Goal: Information Seeking & Learning: Check status

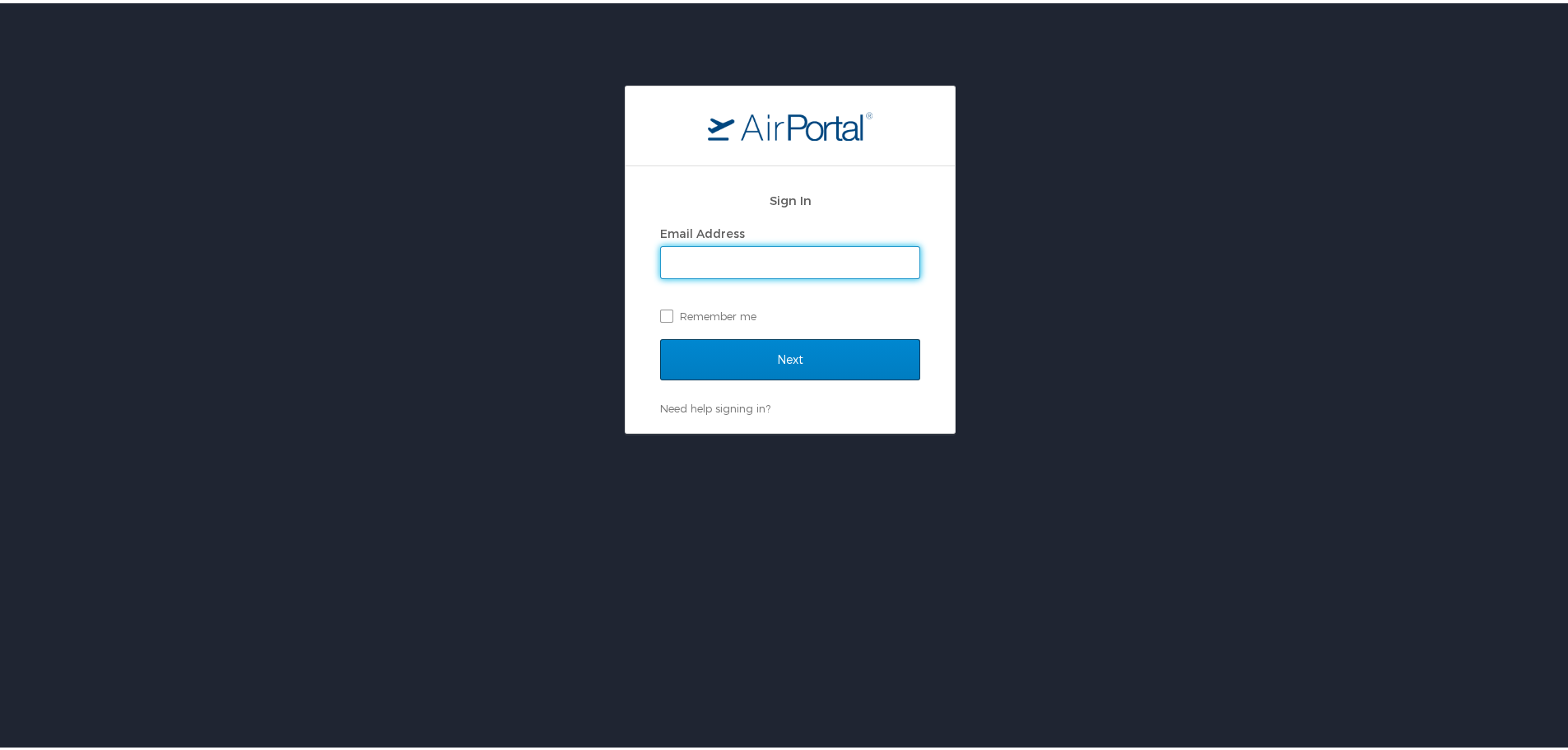
type input "eburr@stratumnutrition.com"
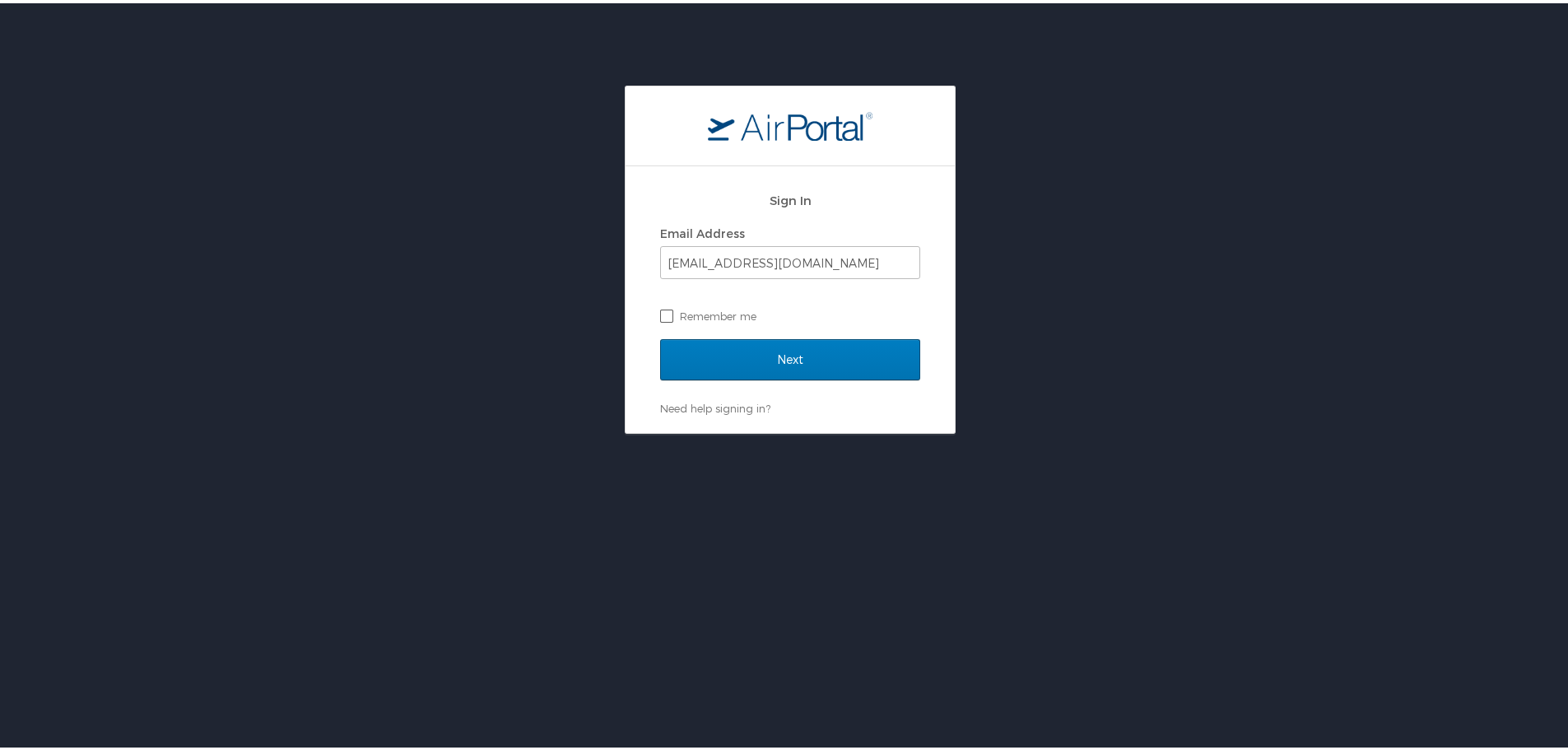
click at [661, 312] on label "Remember me" at bounding box center [790, 313] width 260 height 25
click at [661, 312] on input "Remember me" at bounding box center [665, 312] width 11 height 11
checkbox input "true"
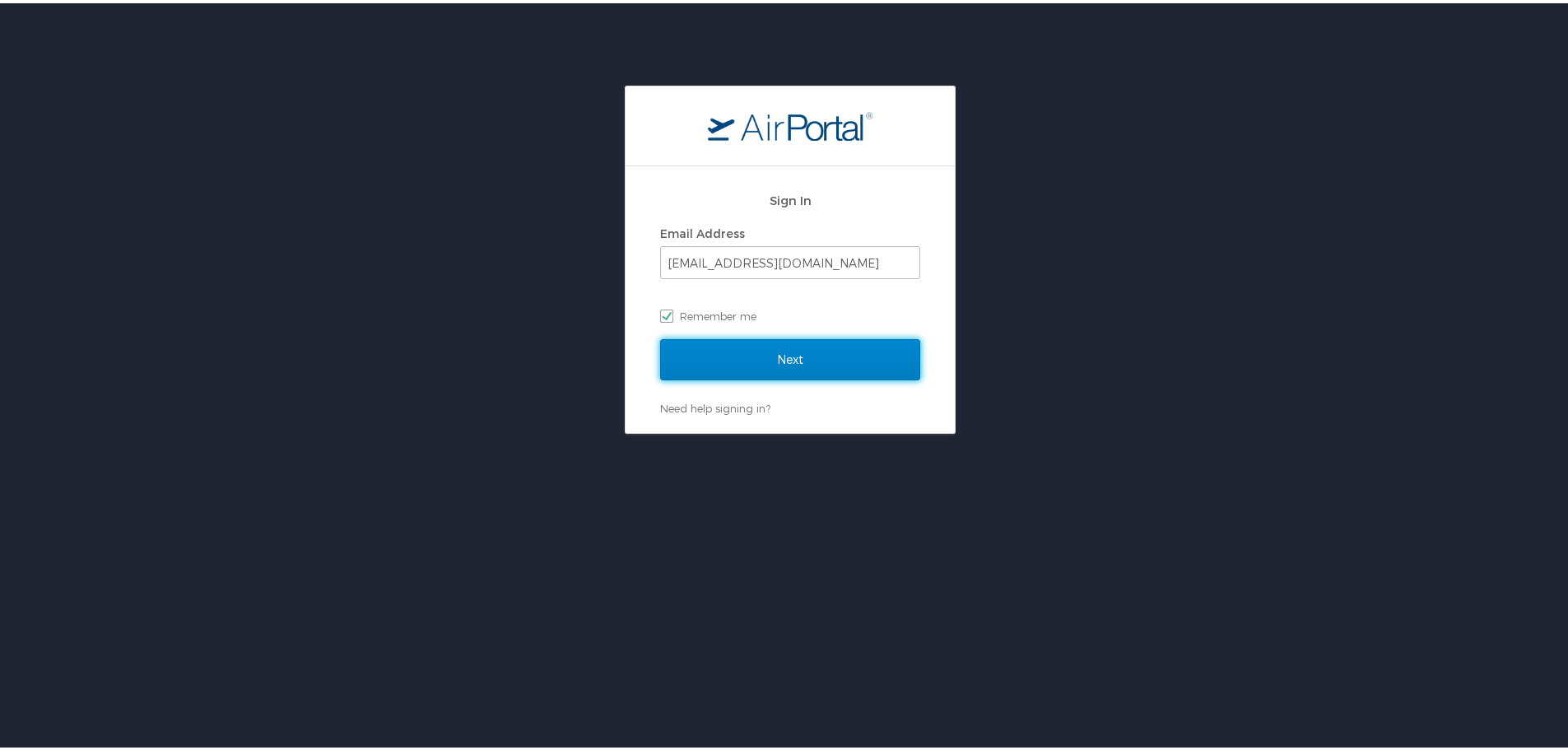
click at [699, 364] on input "Next" at bounding box center [790, 357] width 260 height 41
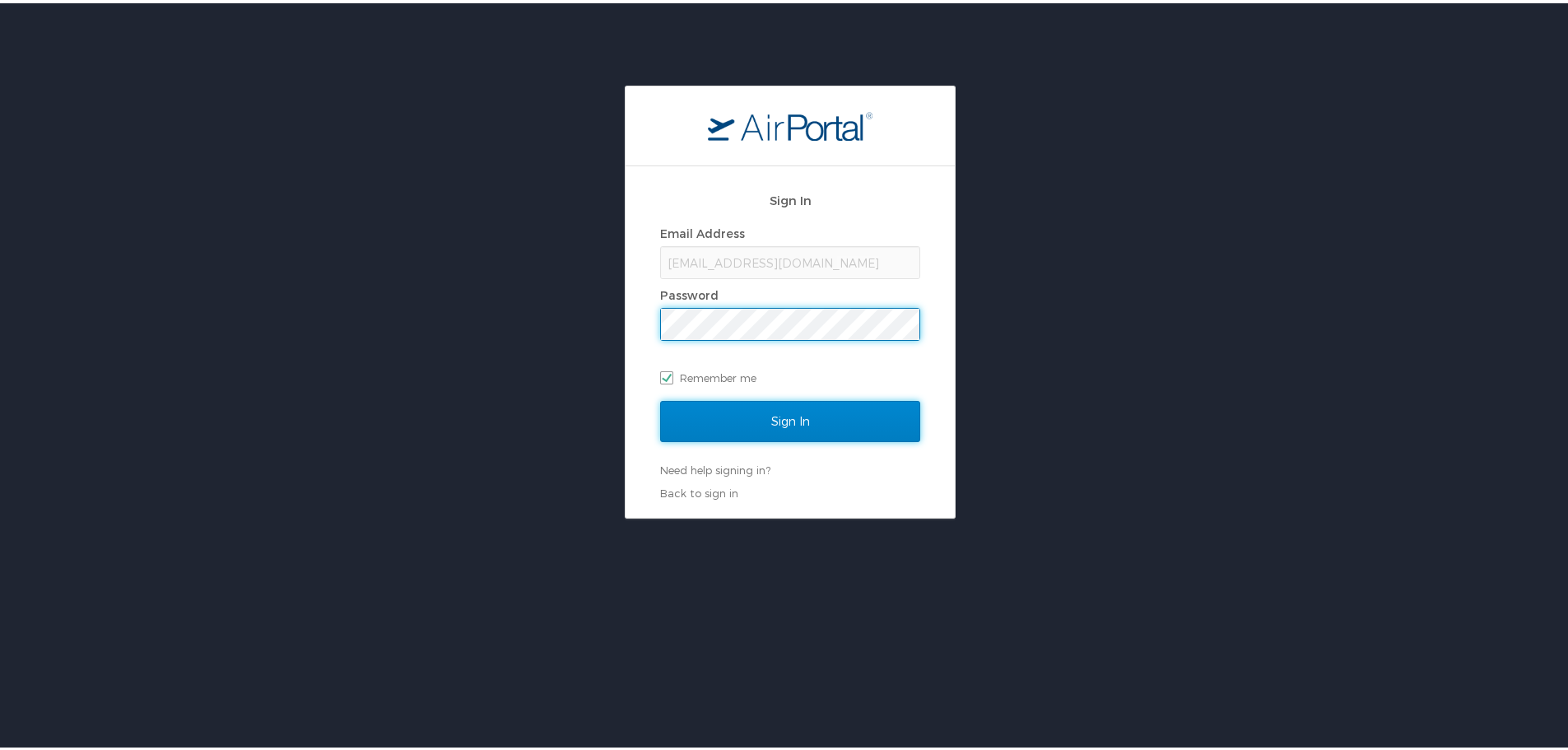
click at [720, 414] on input "Sign In" at bounding box center [790, 418] width 260 height 41
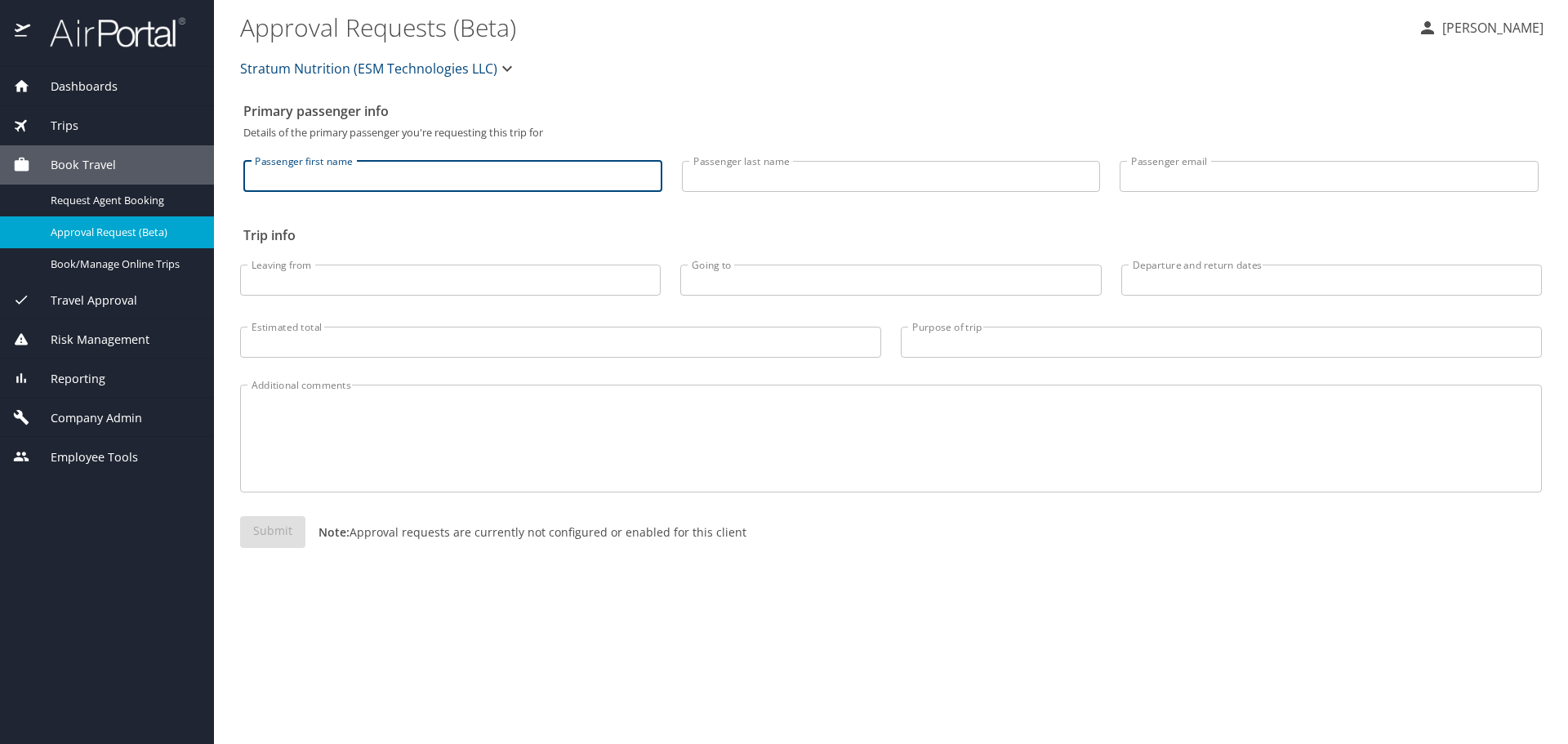
click at [570, 169] on input "Passenger first name" at bounding box center [452, 176] width 419 height 31
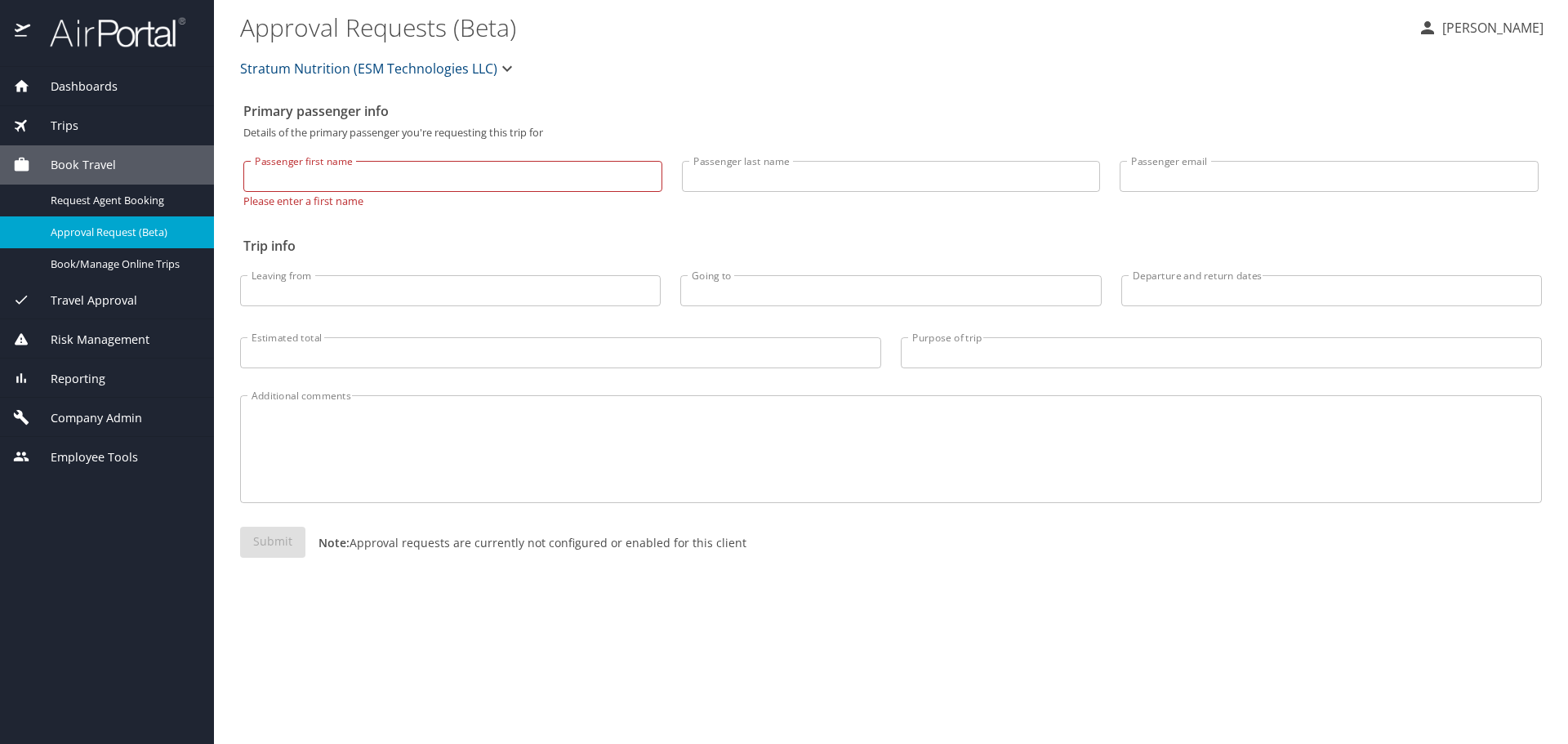
click at [60, 126] on span "Trips" at bounding box center [54, 125] width 48 height 18
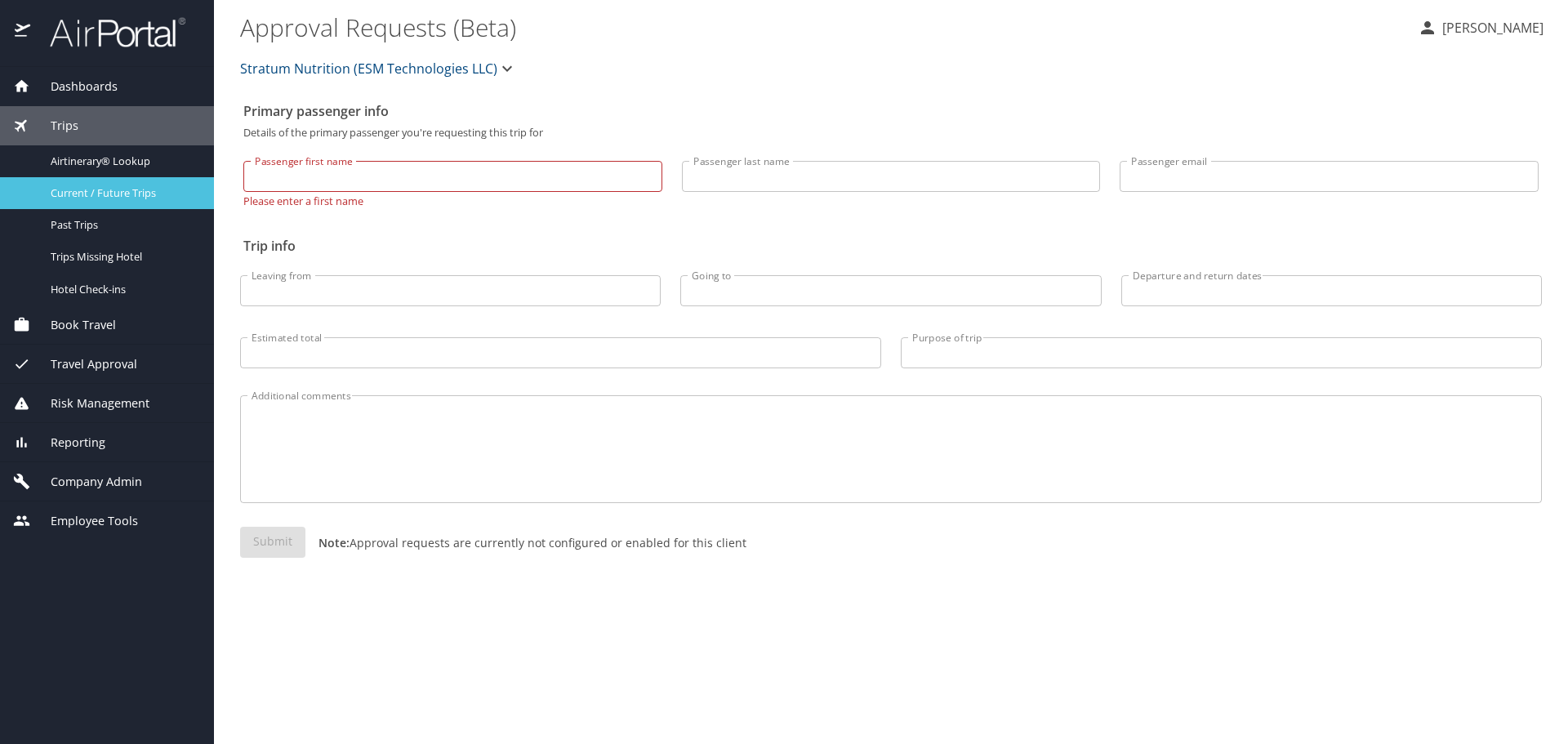
click at [120, 187] on span "Current / Future Trips" at bounding box center [123, 193] width 144 height 15
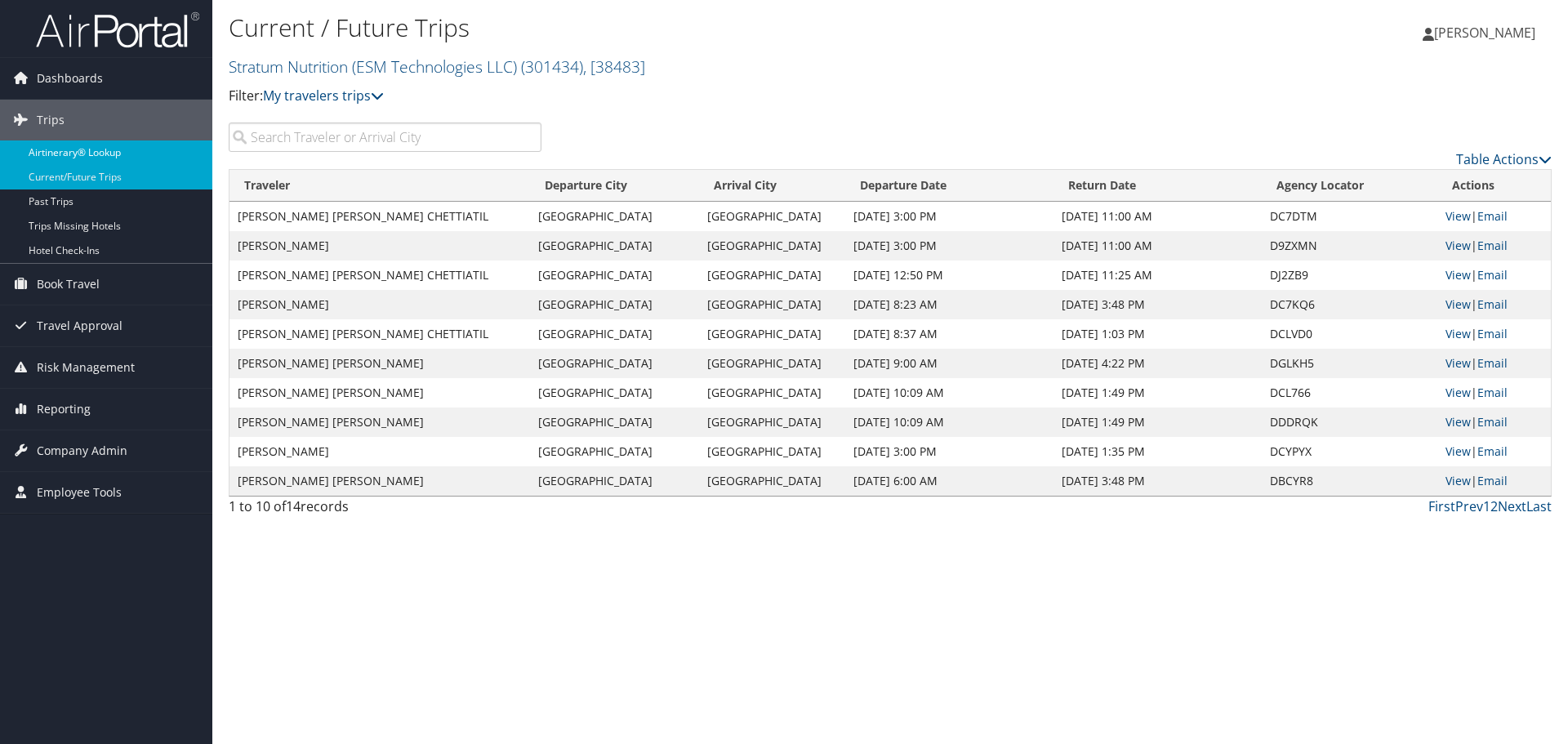
click at [106, 156] on link "Airtinerary® Lookup" at bounding box center [106, 153] width 212 height 25
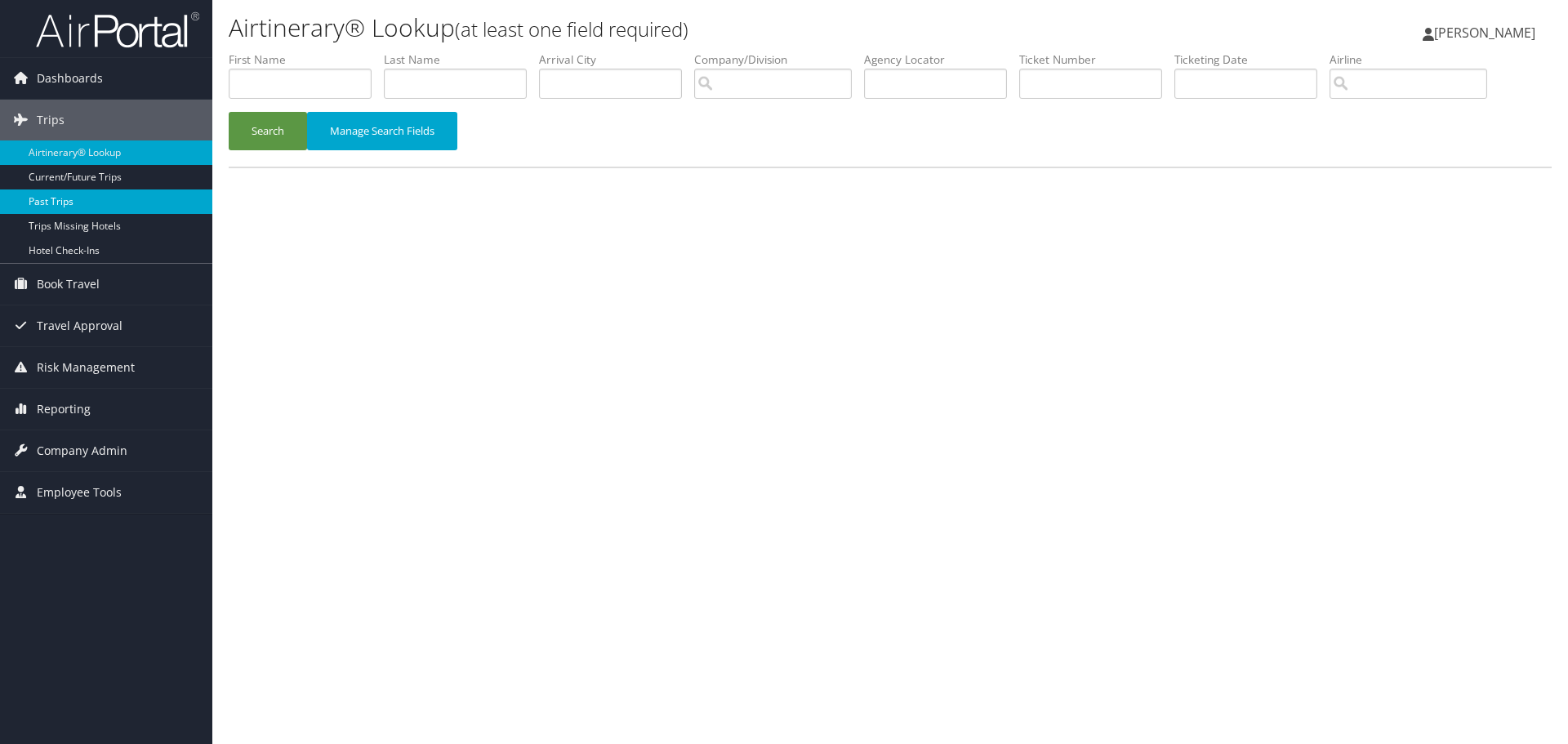
click at [77, 201] on link "Past Trips" at bounding box center [106, 202] width 212 height 25
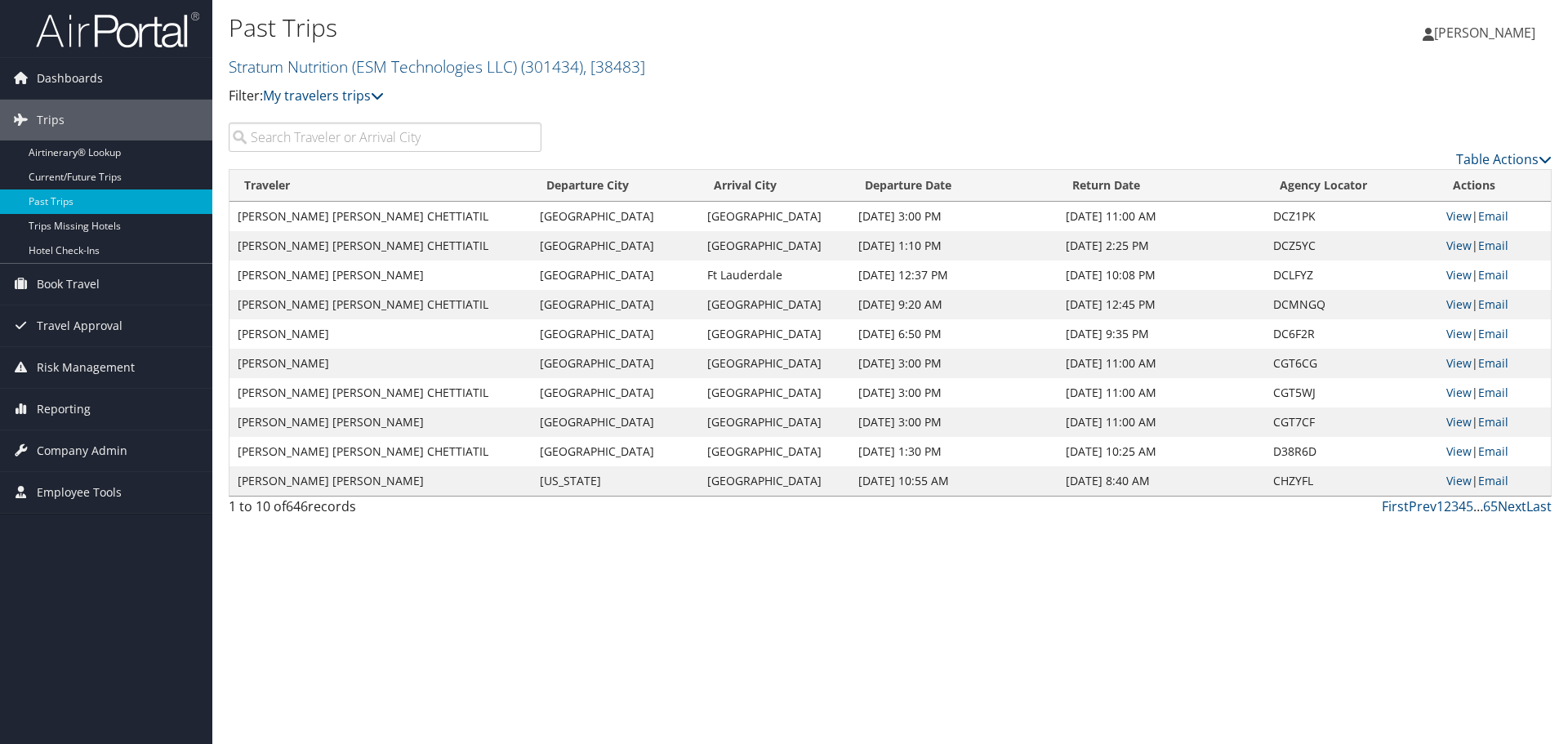
click at [1058, 219] on td "[DATE] 11:00 AM" at bounding box center [1162, 216] width 208 height 29
click at [1452, 217] on link "View" at bounding box center [1460, 215] width 25 height 15
click at [1456, 455] on link "View" at bounding box center [1460, 451] width 25 height 15
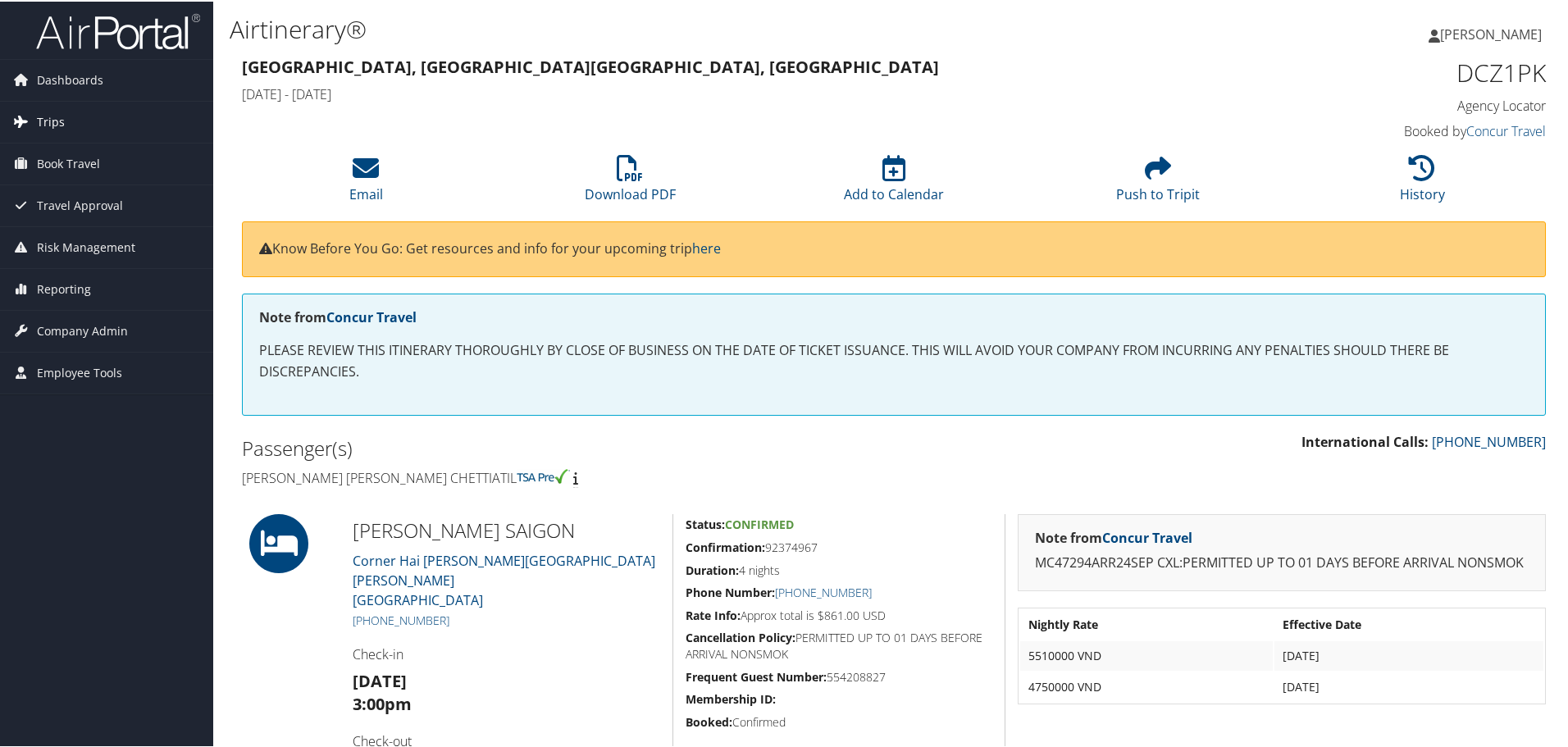
click at [46, 121] on span "Trips" at bounding box center [50, 120] width 28 height 41
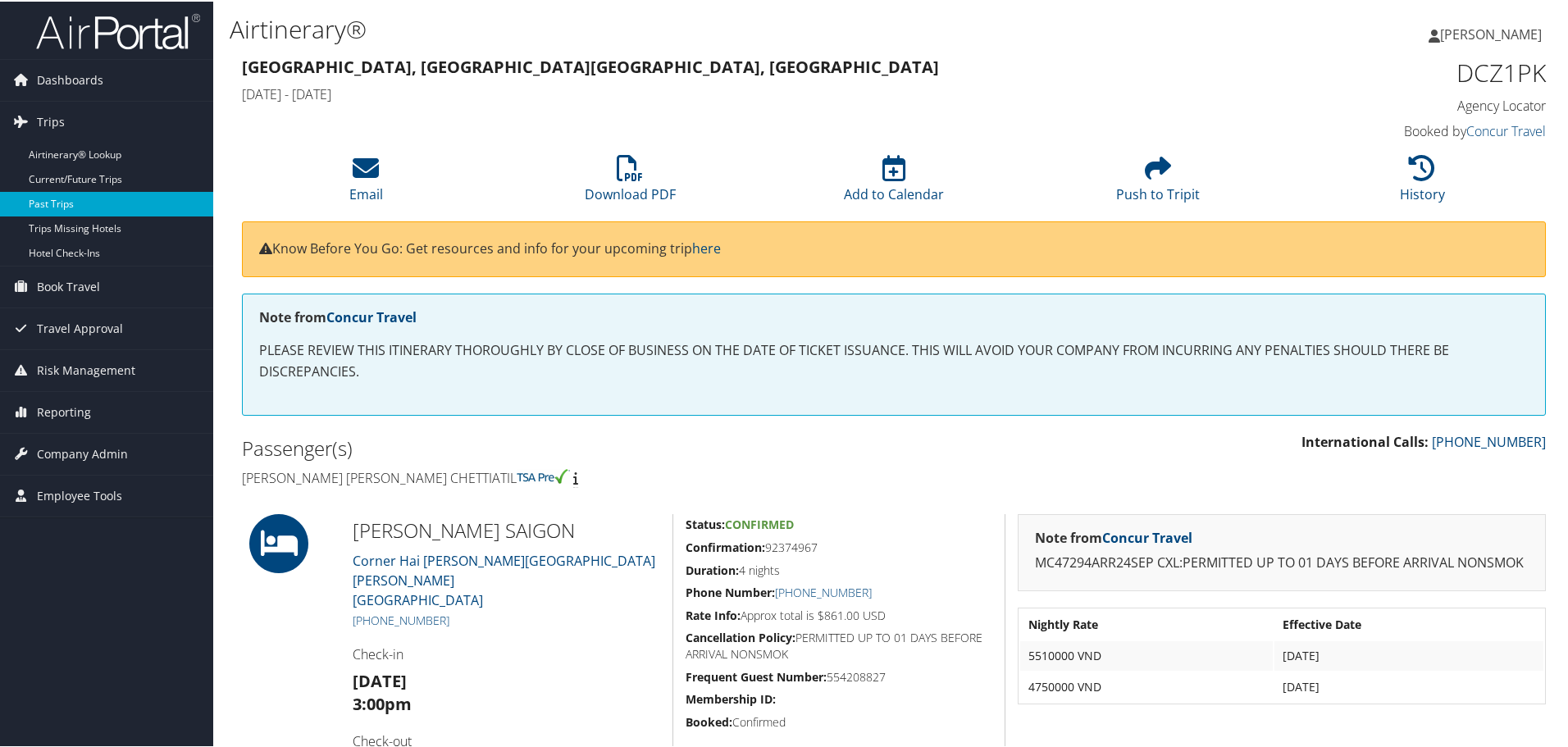
click at [66, 195] on link "Past Trips" at bounding box center [106, 203] width 213 height 25
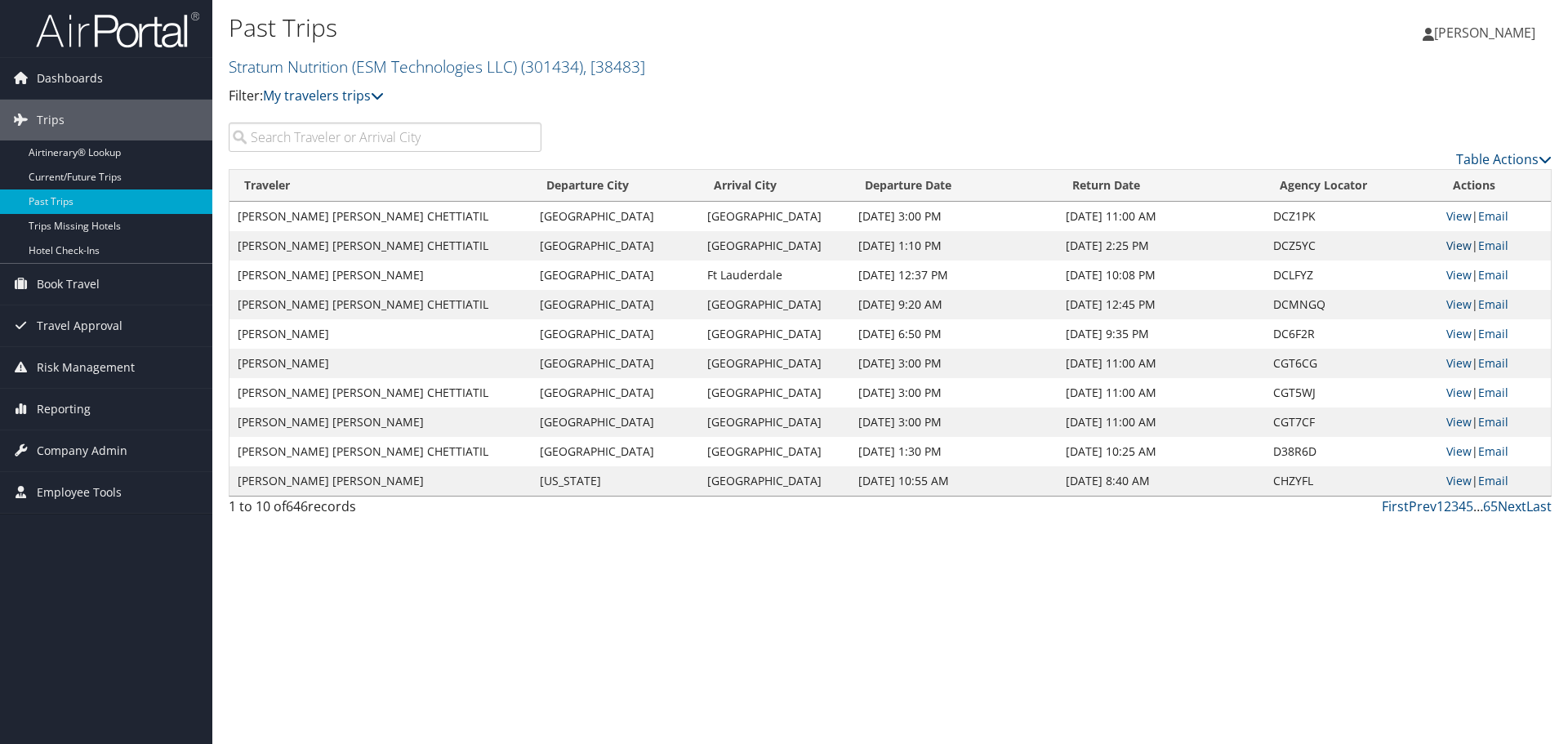
click at [1453, 246] on link "View" at bounding box center [1460, 244] width 25 height 15
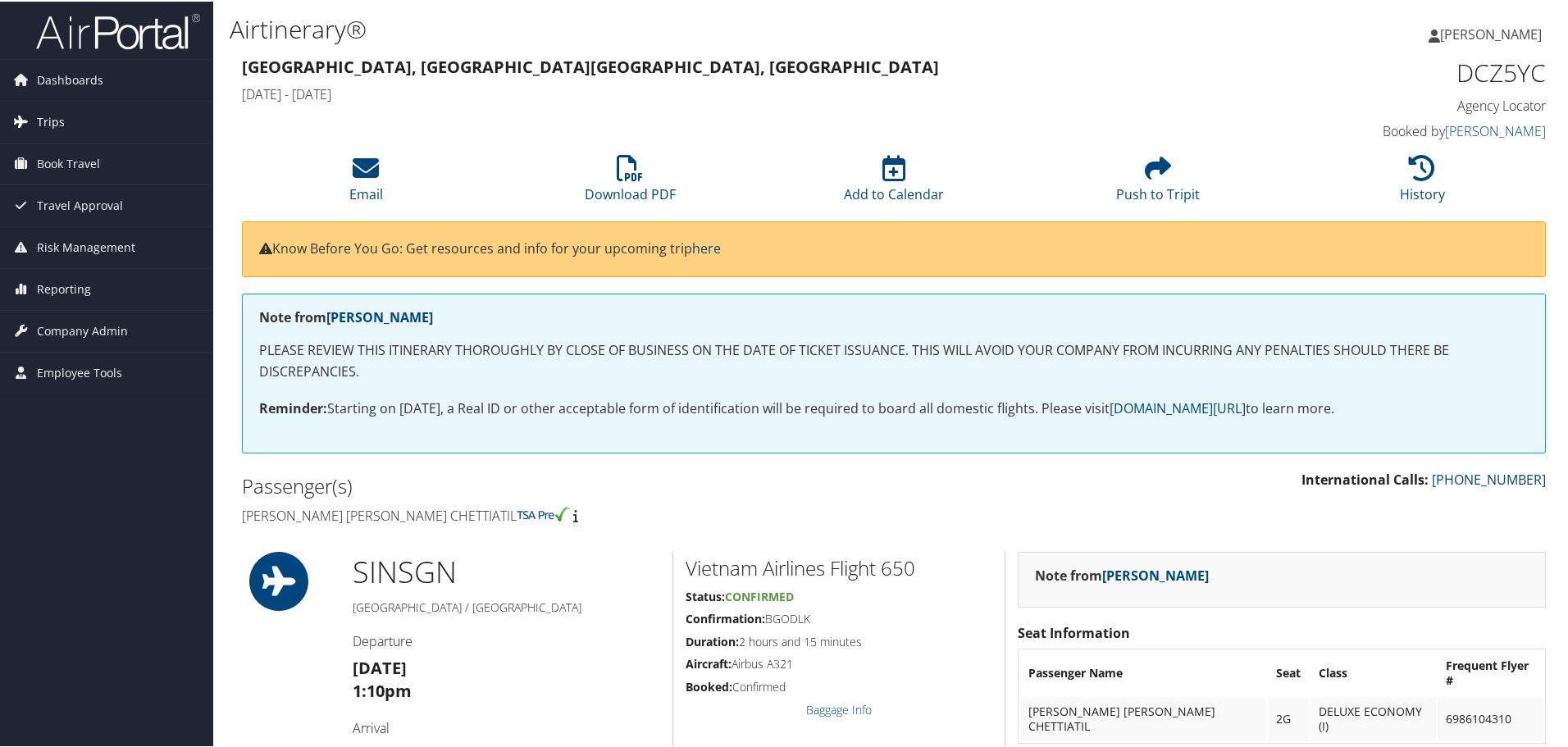
click at [53, 116] on span "Trips" at bounding box center [50, 120] width 28 height 41
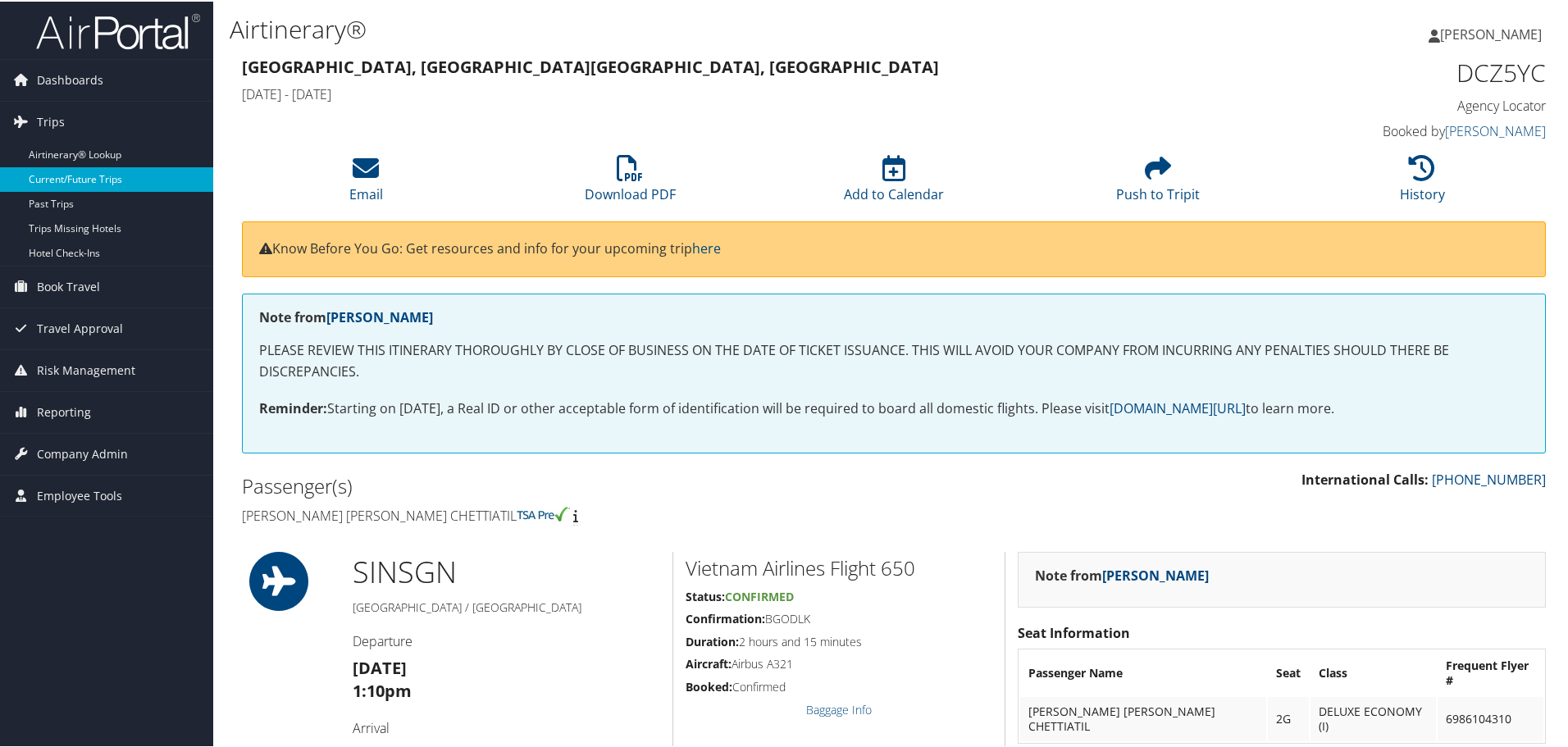
click at [94, 172] on link "Current/Future Trips" at bounding box center [106, 178] width 213 height 25
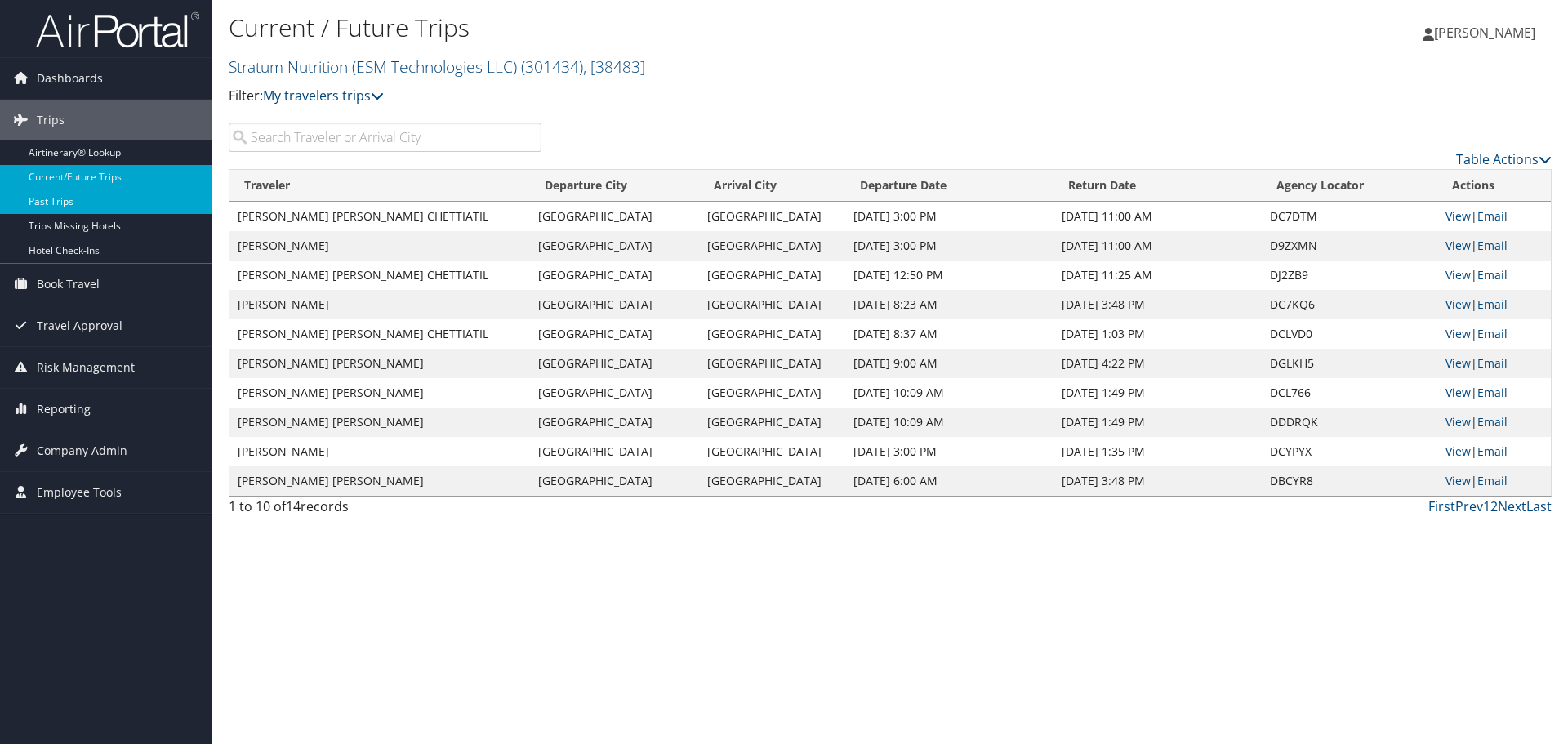
click at [61, 199] on link "Past Trips" at bounding box center [106, 202] width 212 height 25
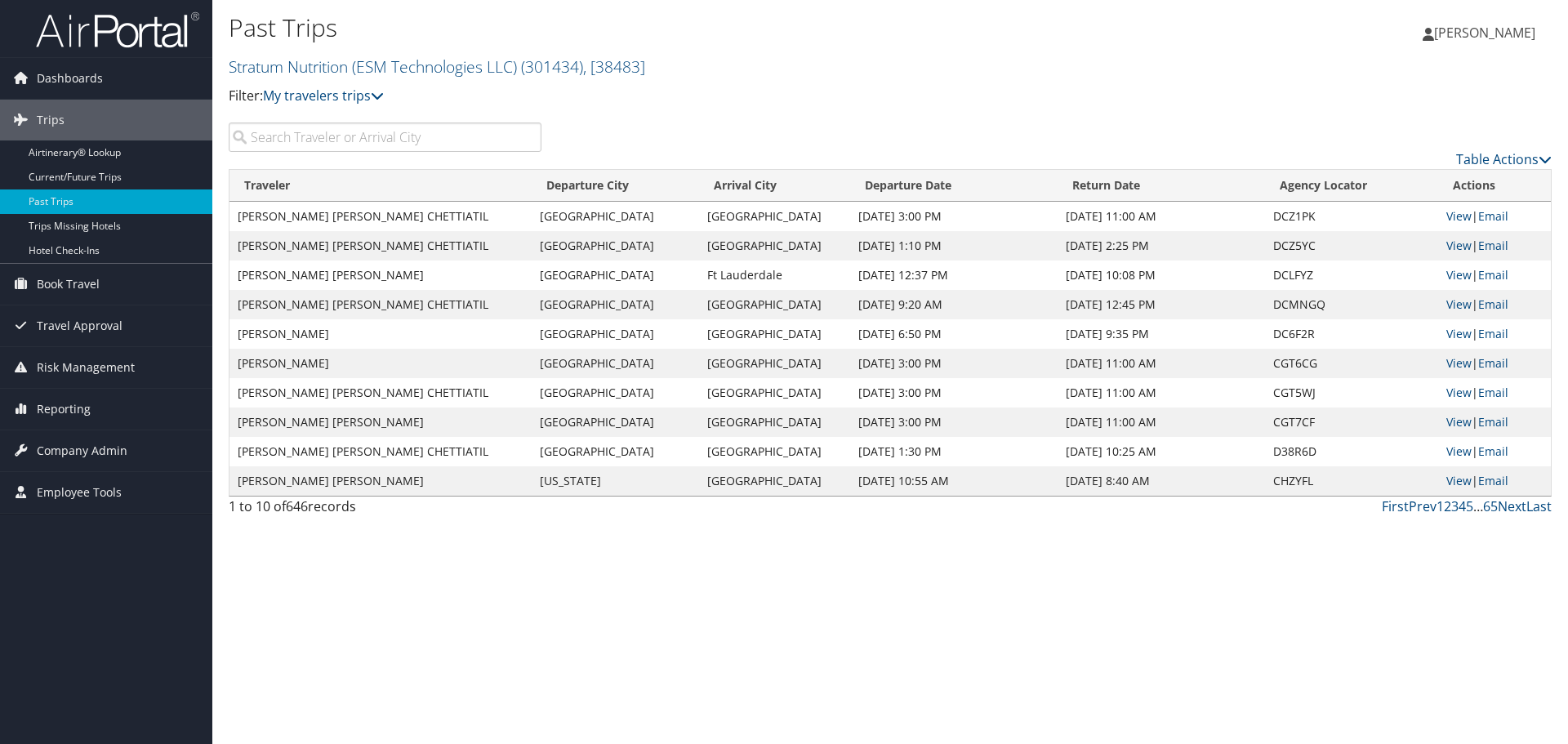
click at [1093, 212] on td "[DATE] 11:00 AM" at bounding box center [1162, 216] width 208 height 29
click at [1460, 212] on link "View" at bounding box center [1460, 215] width 25 height 15
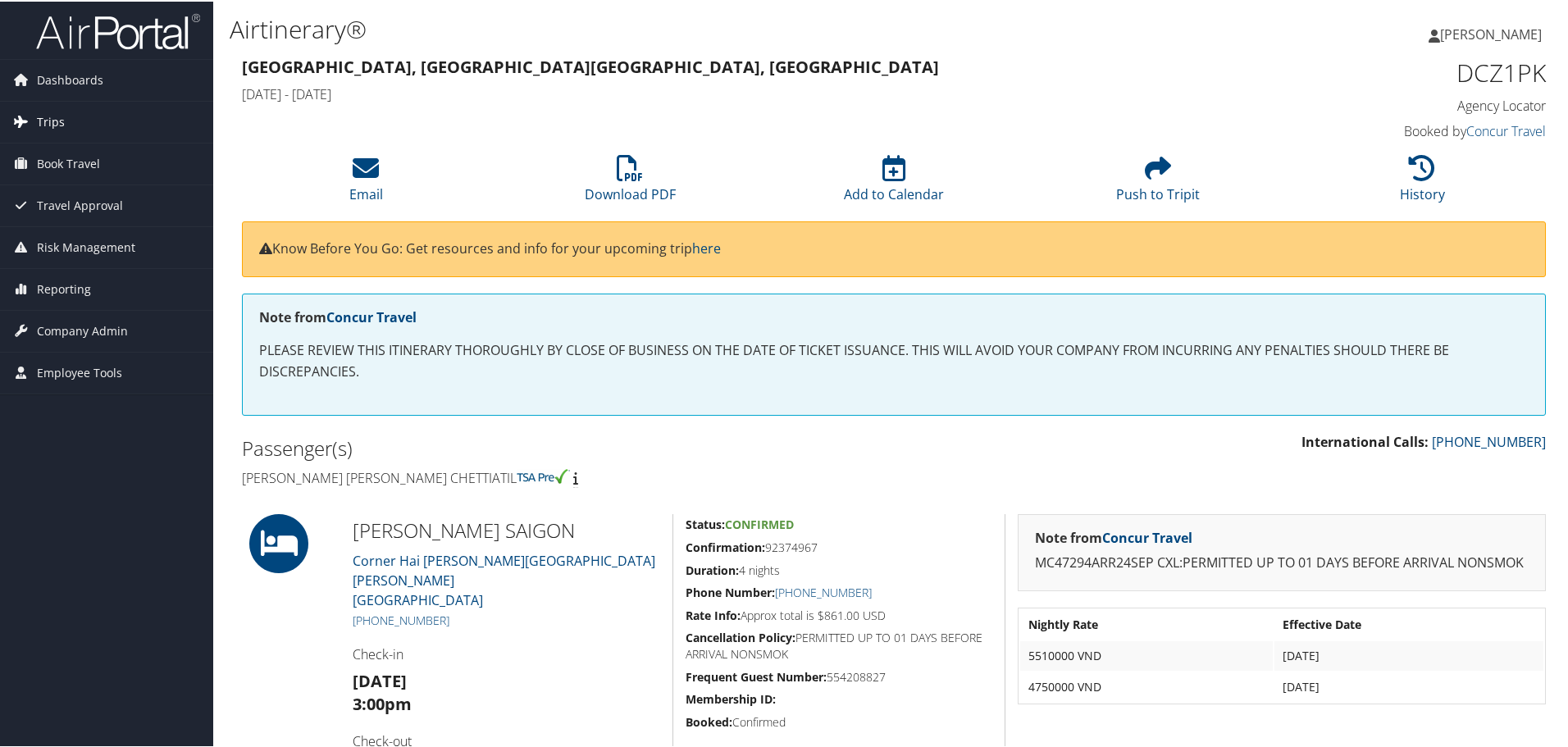
click at [44, 116] on span "Trips" at bounding box center [50, 120] width 28 height 41
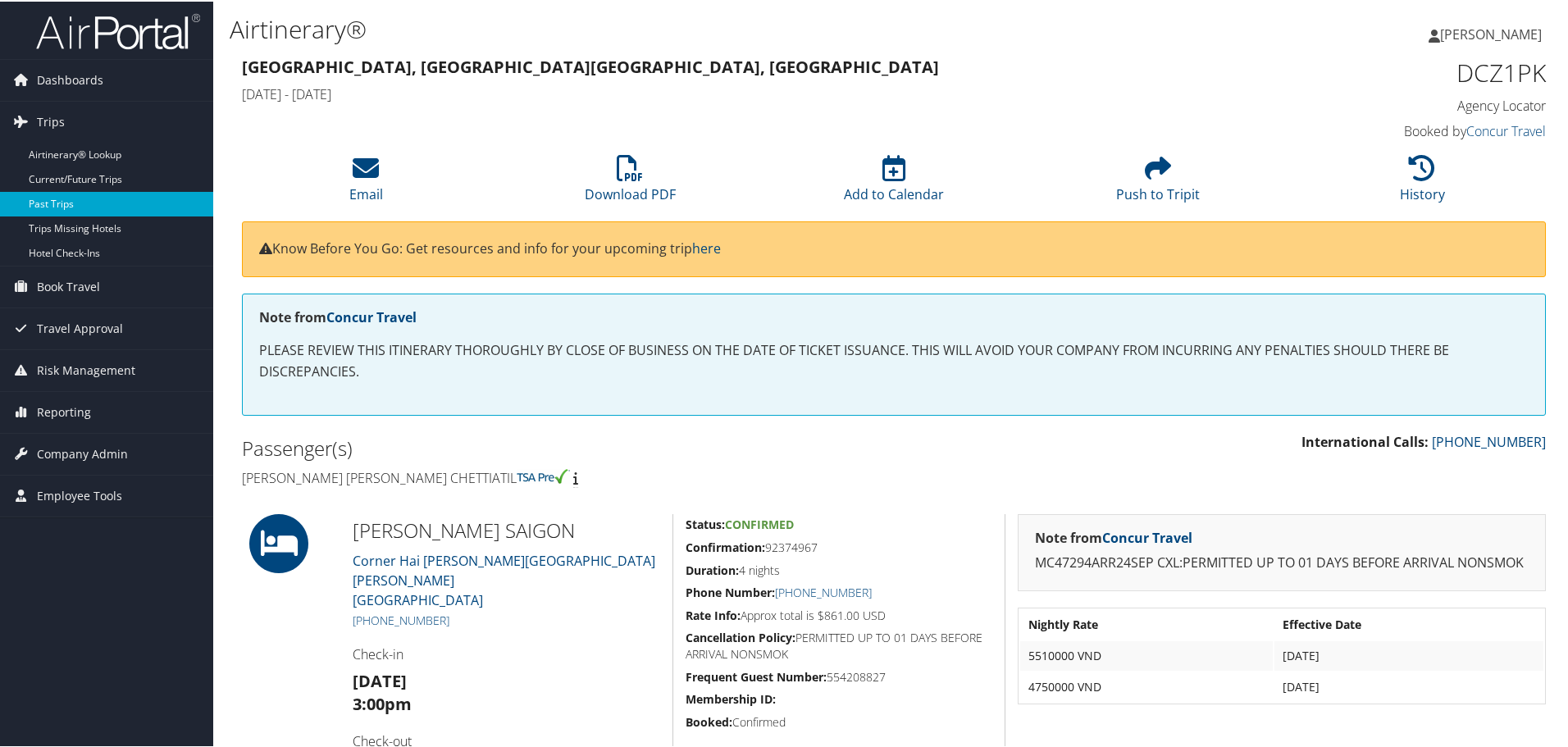
click at [64, 202] on link "Past Trips" at bounding box center [106, 203] width 213 height 25
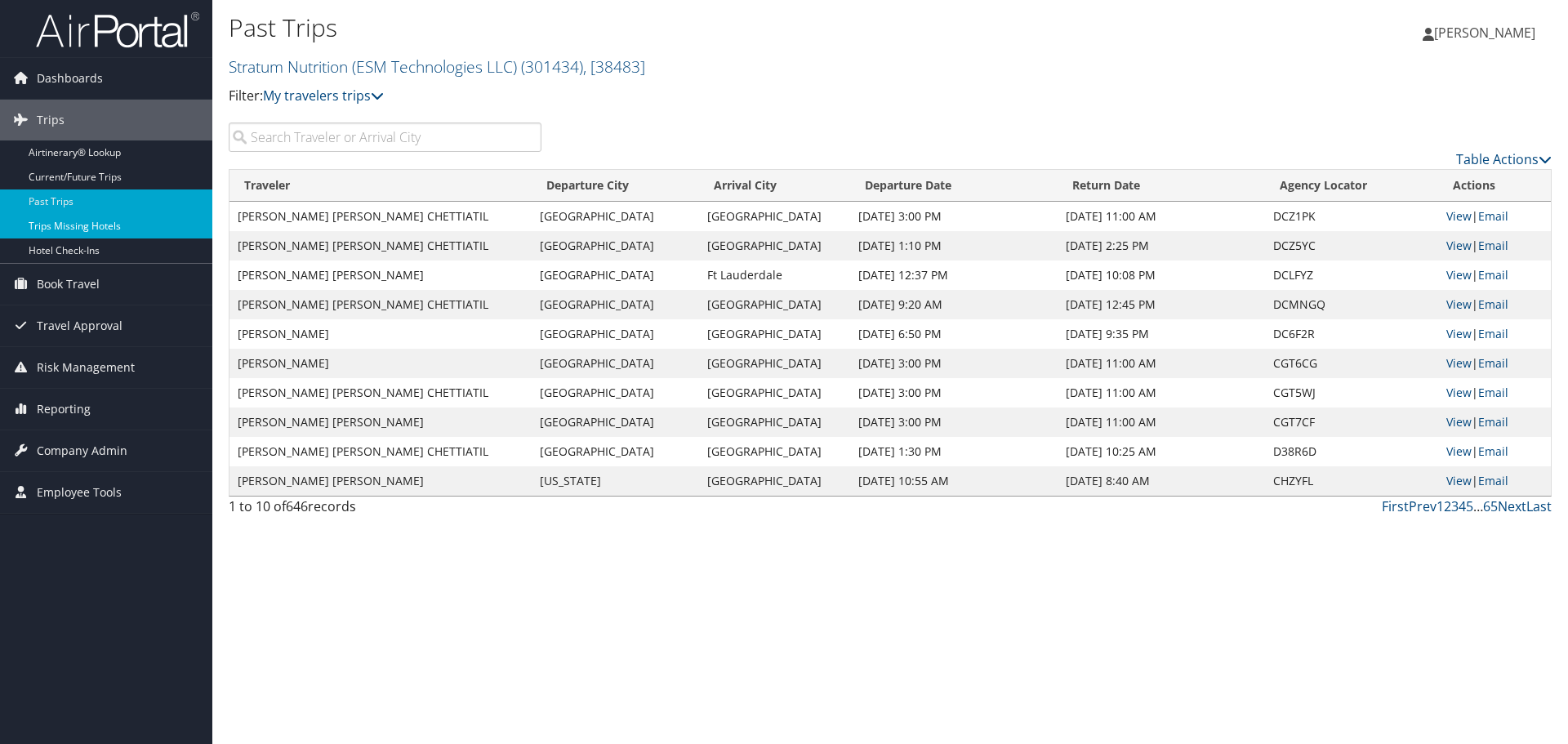
click at [81, 224] on link "Trips Missing Hotels" at bounding box center [106, 227] width 212 height 25
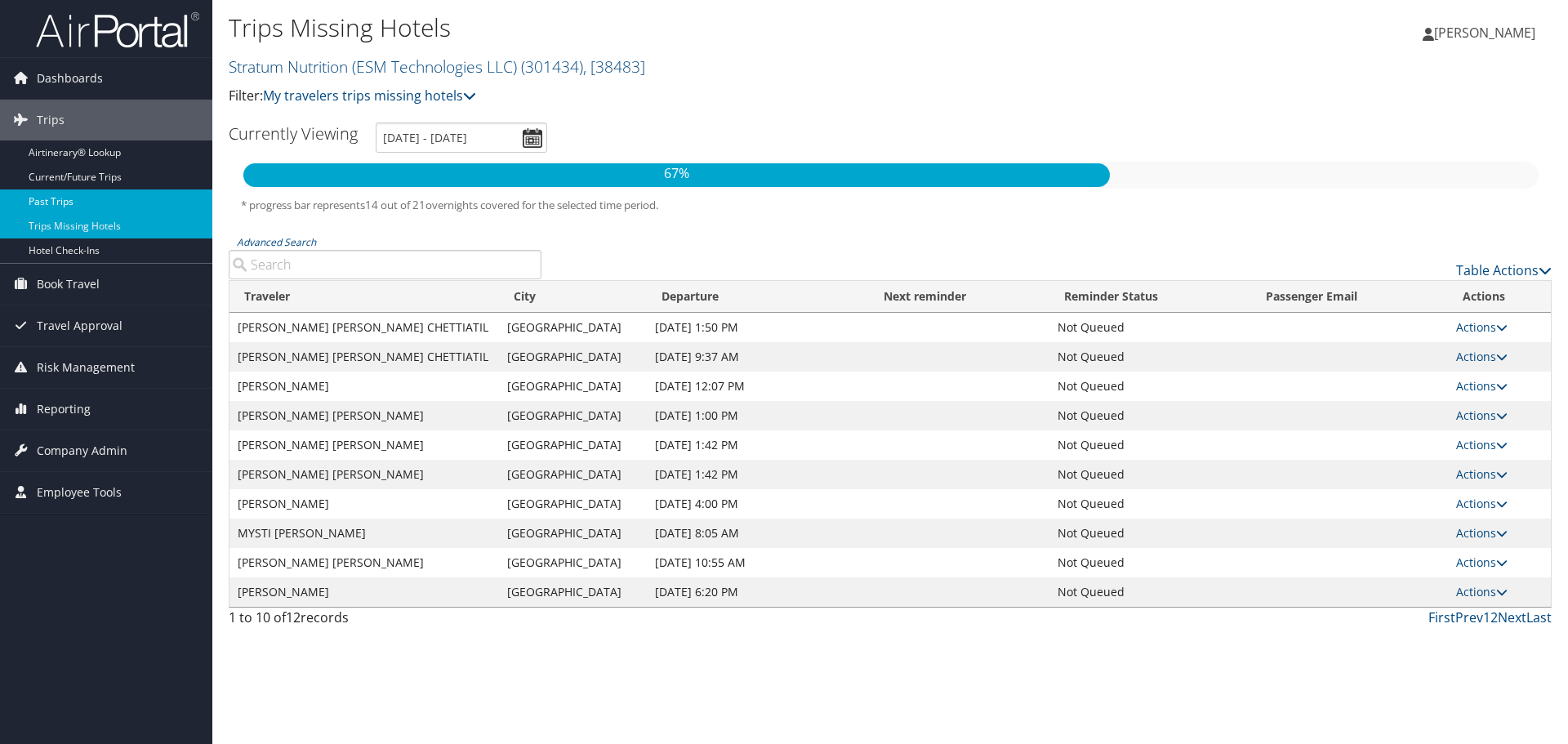
click at [61, 200] on link "Past Trips" at bounding box center [106, 202] width 212 height 25
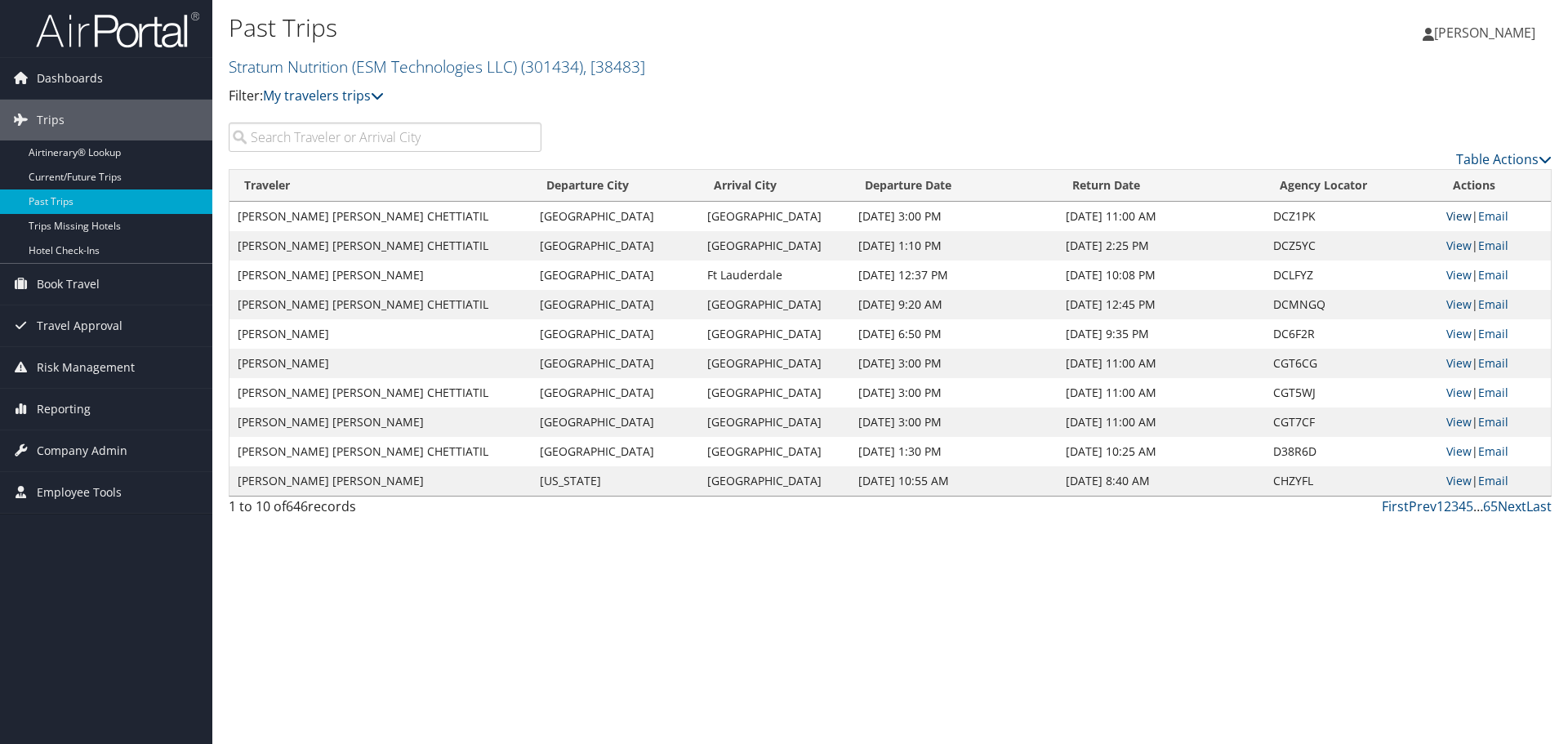
click at [1454, 221] on link "View" at bounding box center [1460, 215] width 25 height 15
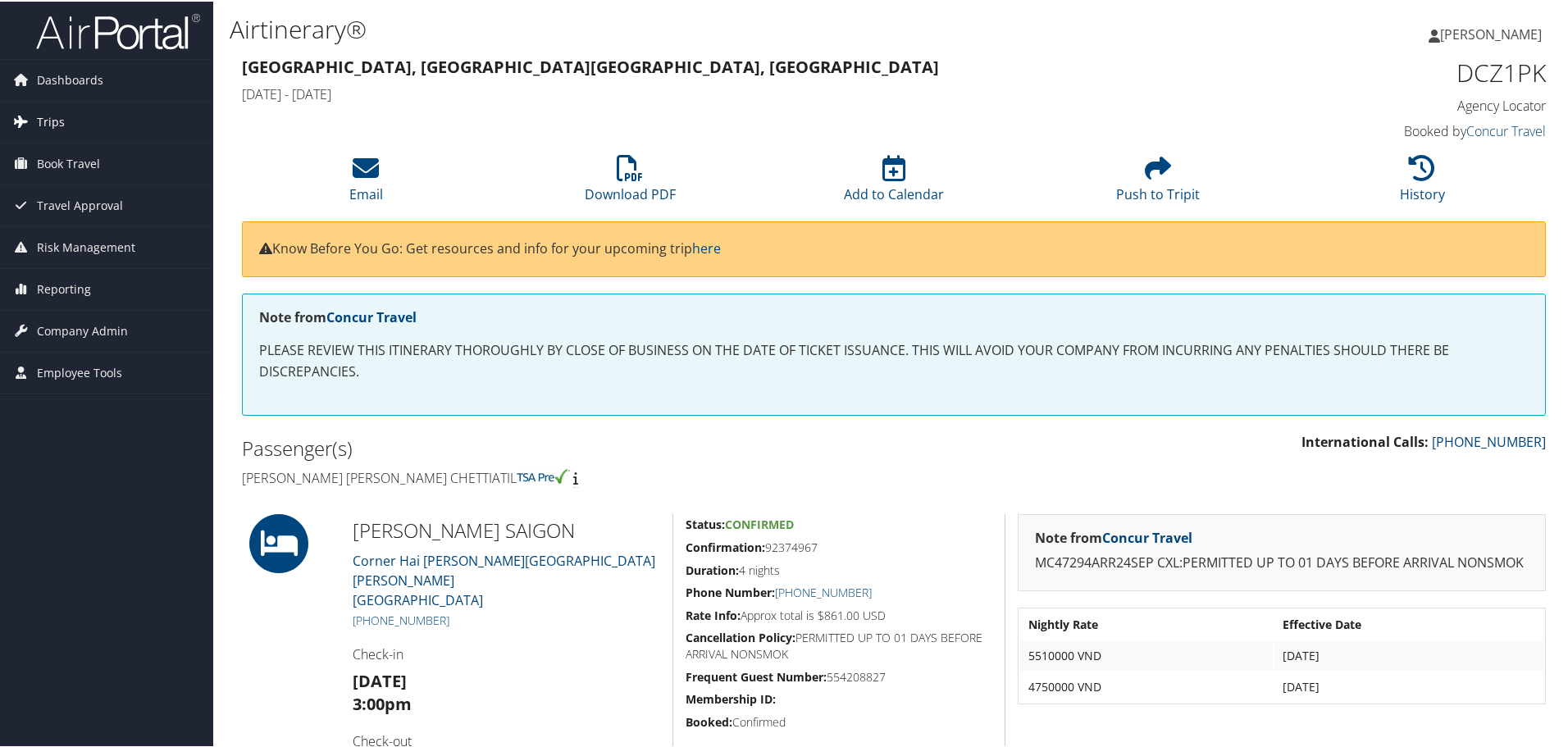
click at [37, 118] on span "Trips" at bounding box center [50, 120] width 28 height 41
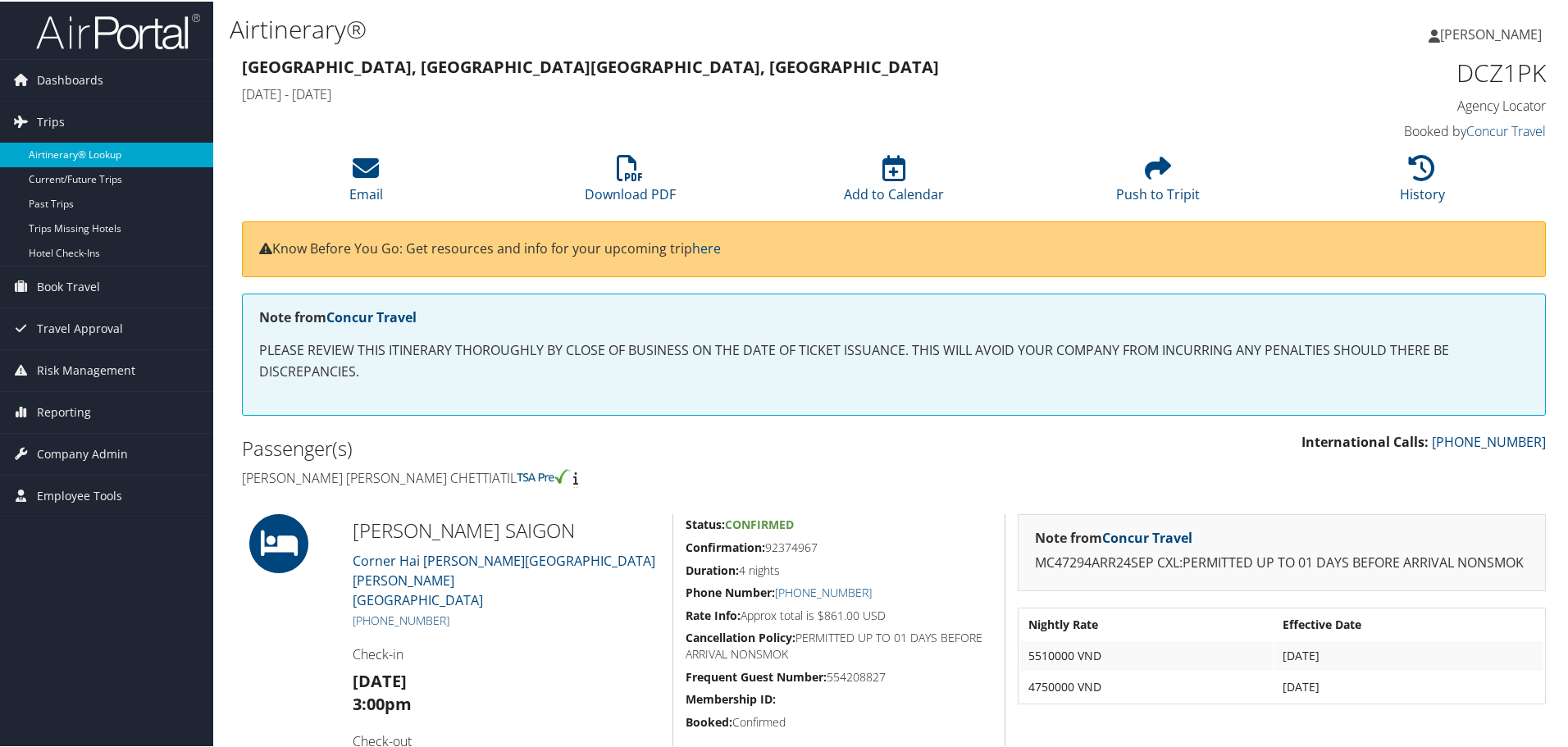
click at [51, 145] on link "Airtinerary® Lookup" at bounding box center [106, 154] width 213 height 25
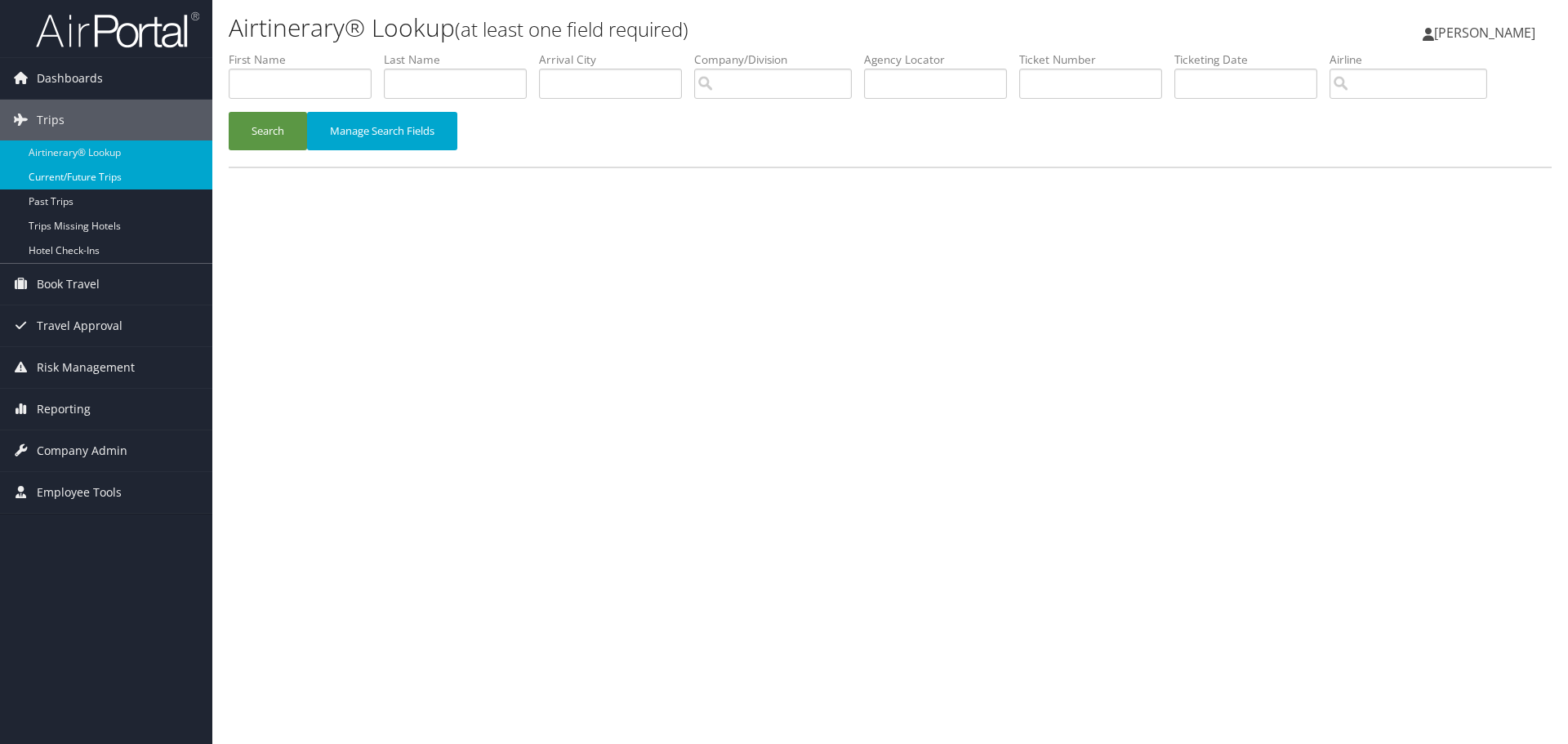
click at [103, 168] on link "Current/Future Trips" at bounding box center [106, 178] width 212 height 25
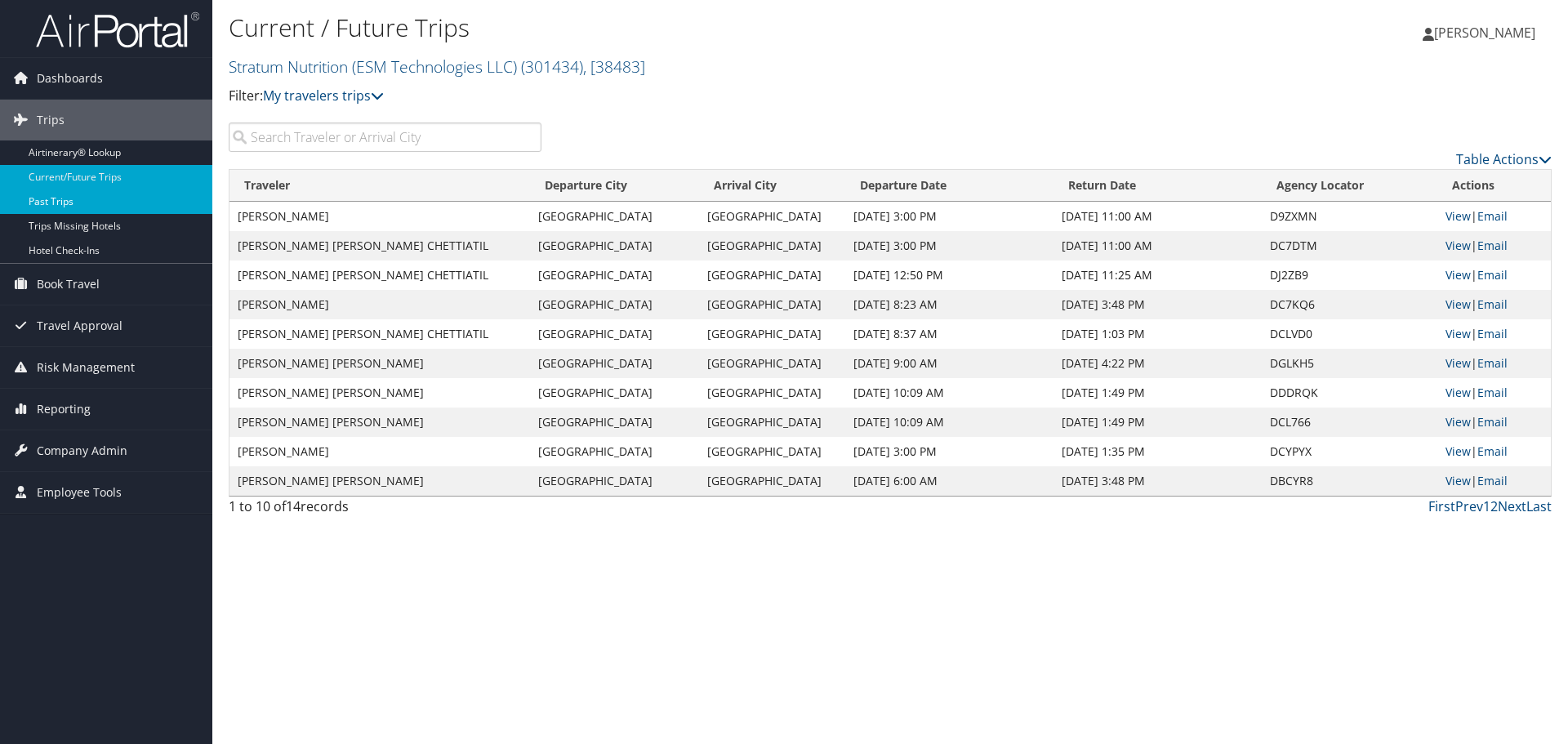
click at [90, 200] on link "Past Trips" at bounding box center [106, 202] width 212 height 25
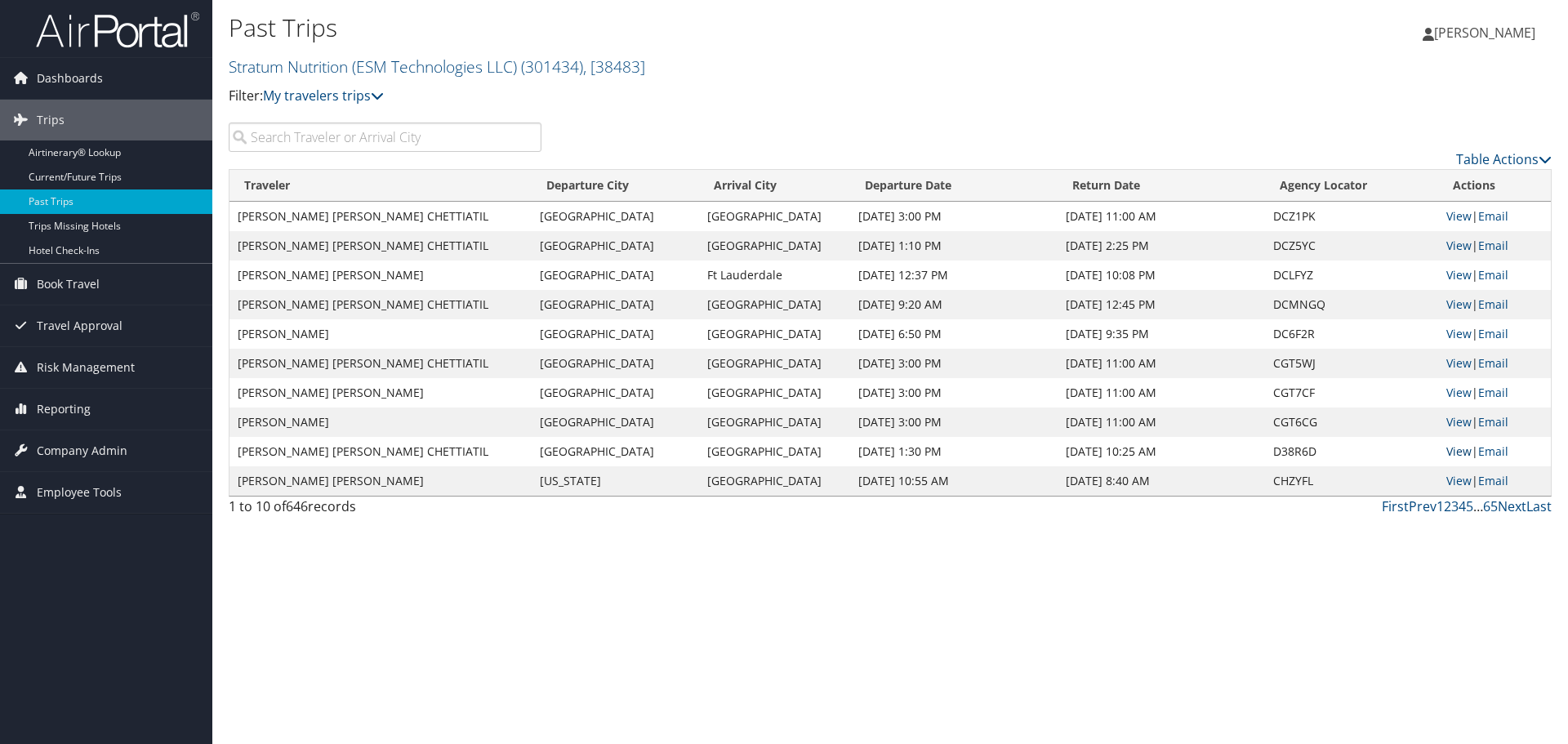
click at [1456, 452] on link "View" at bounding box center [1460, 451] width 25 height 15
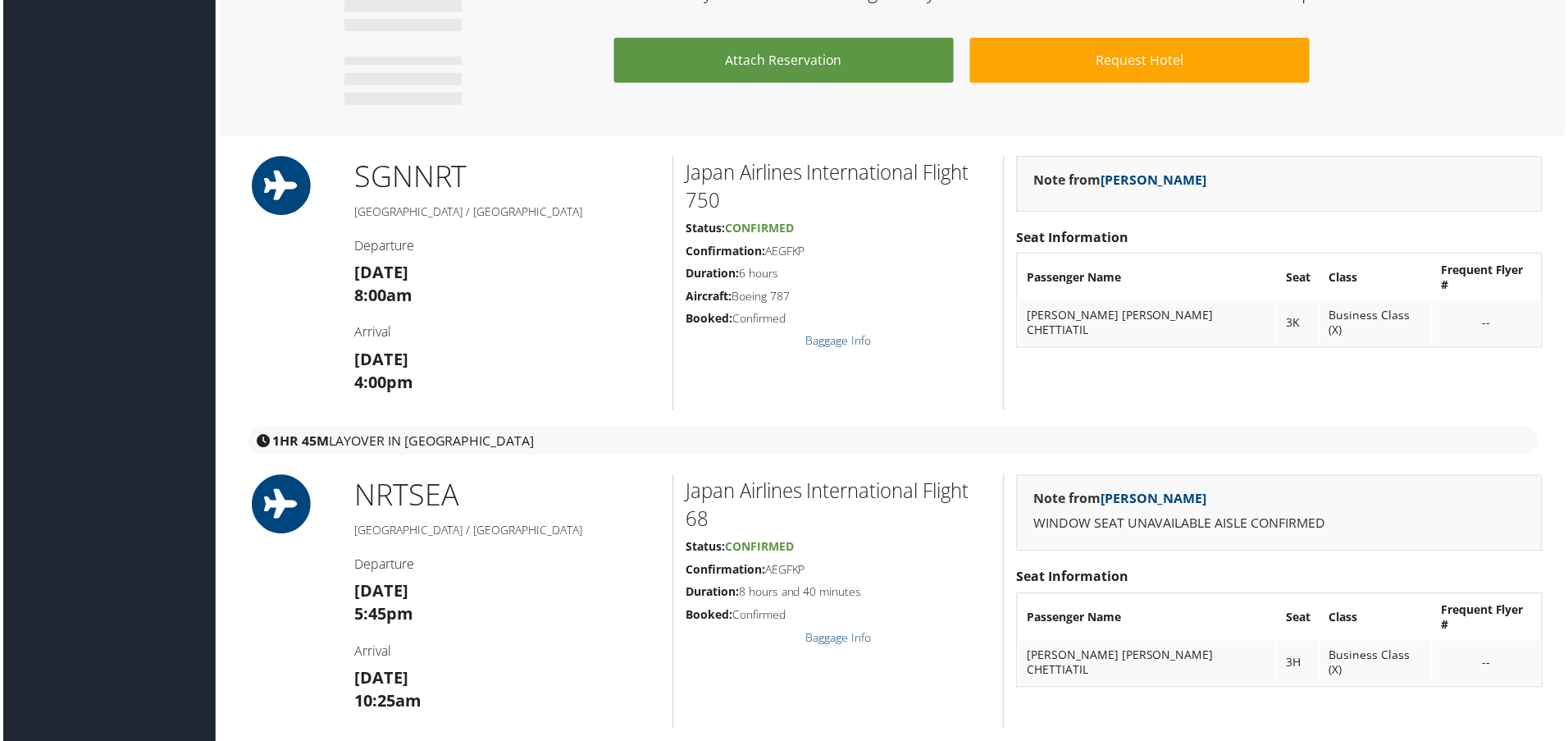
scroll to position [1267, 0]
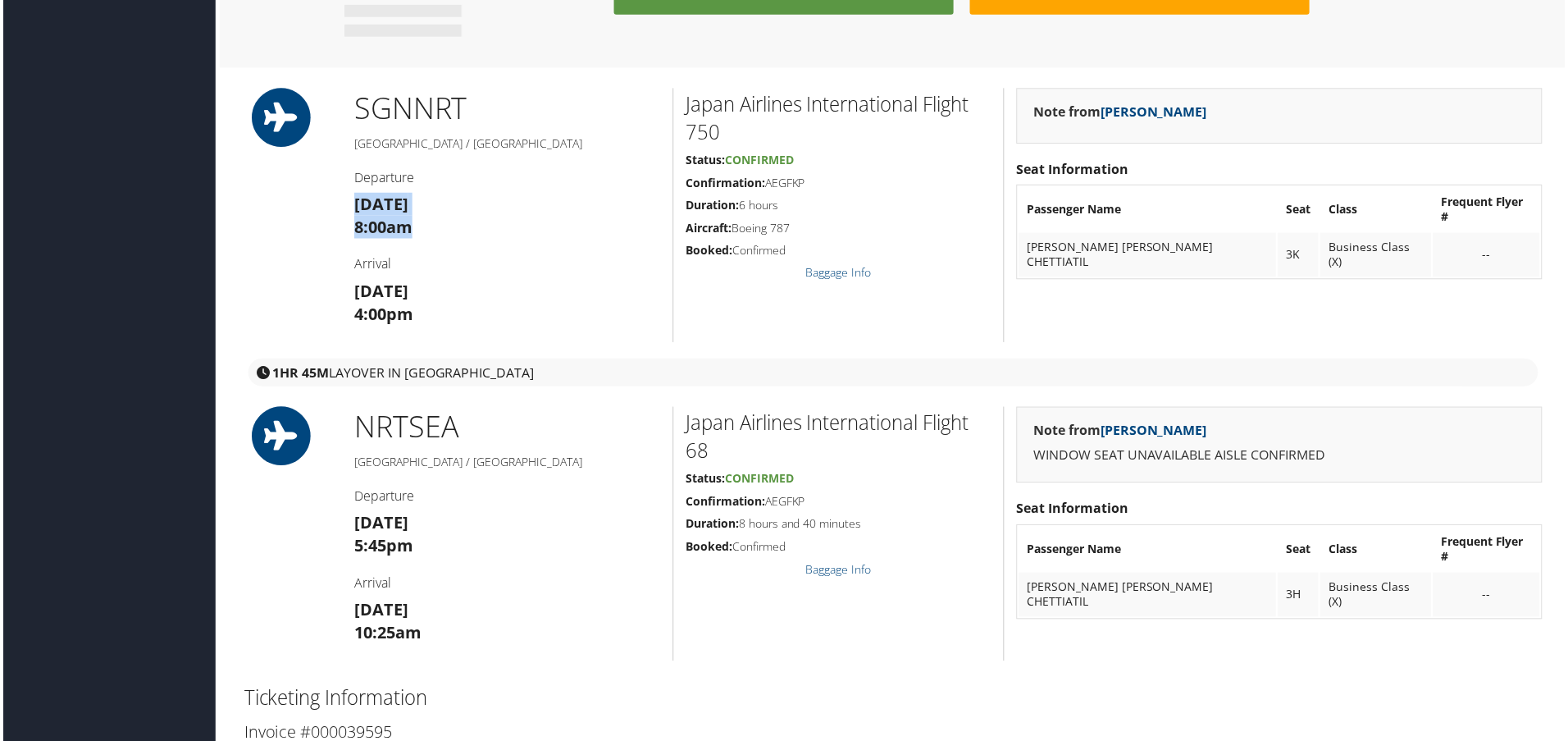
drag, startPoint x: 413, startPoint y: 227, endPoint x: 348, endPoint y: 208, distance: 67.7
click at [348, 208] on div "SGN NRT [GEOGRAPHIC_DATA] / [GEOGRAPHIC_DATA] Departure [DATE] 8:00am Arrival […" at bounding box center [506, 216] width 332 height 255
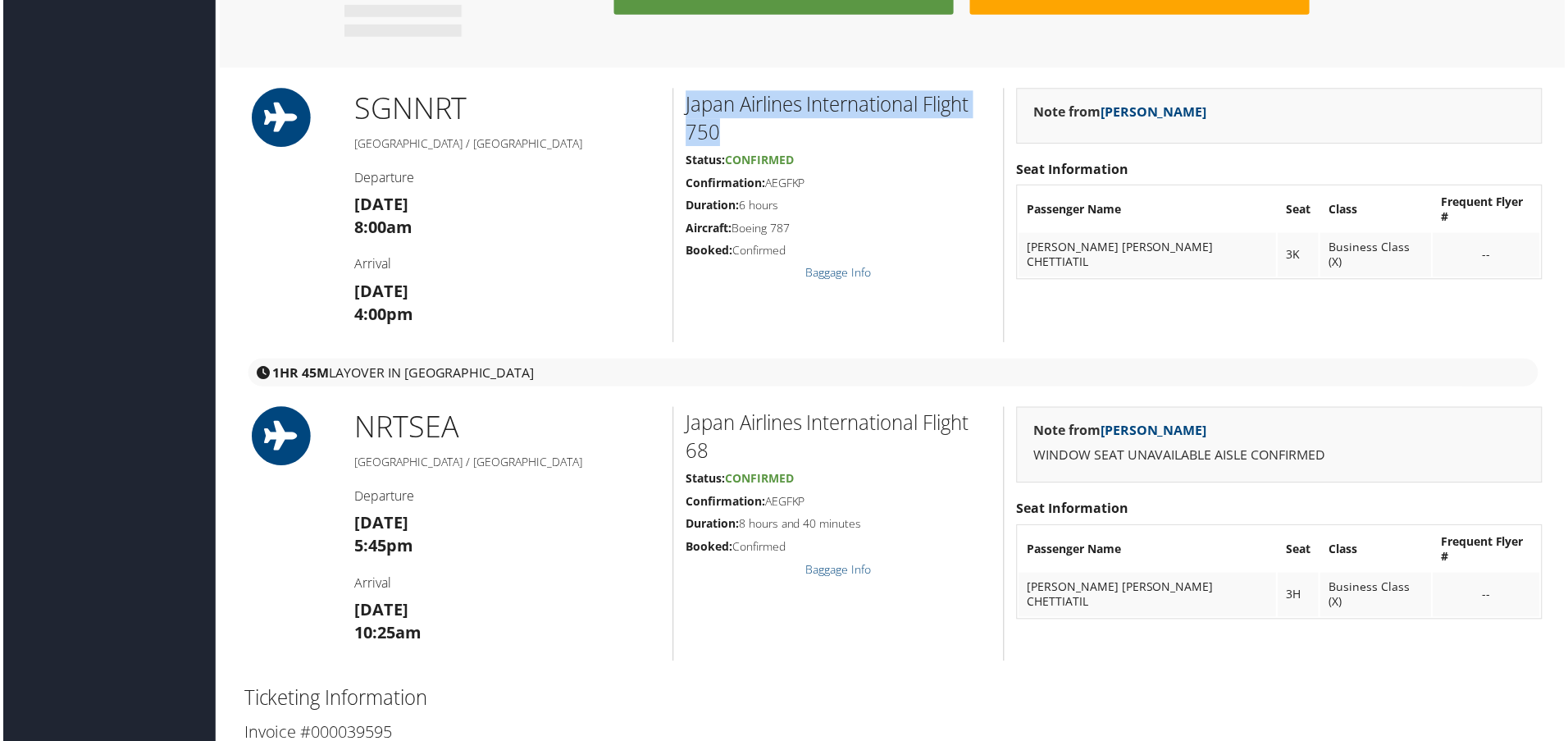
drag, startPoint x: 736, startPoint y: 136, endPoint x: 672, endPoint y: 96, distance: 75.5
click at [673, 96] on div "Japan Airlines International Flight 750 Status: Confirmed Confirmation: AEGFKP …" at bounding box center [839, 216] width 332 height 255
copy h2 "Japan Airlines International Flight 750"
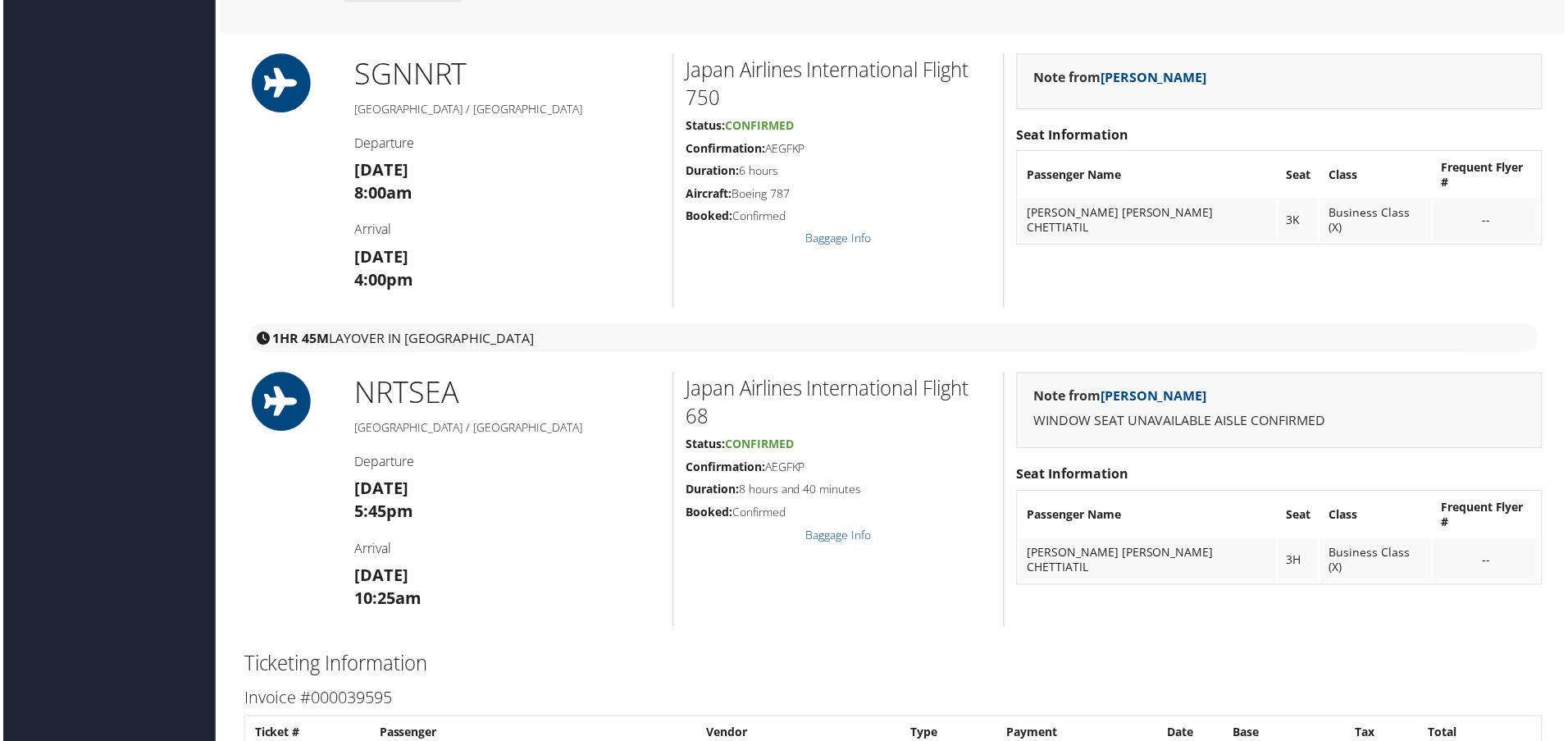
scroll to position [1342, 0]
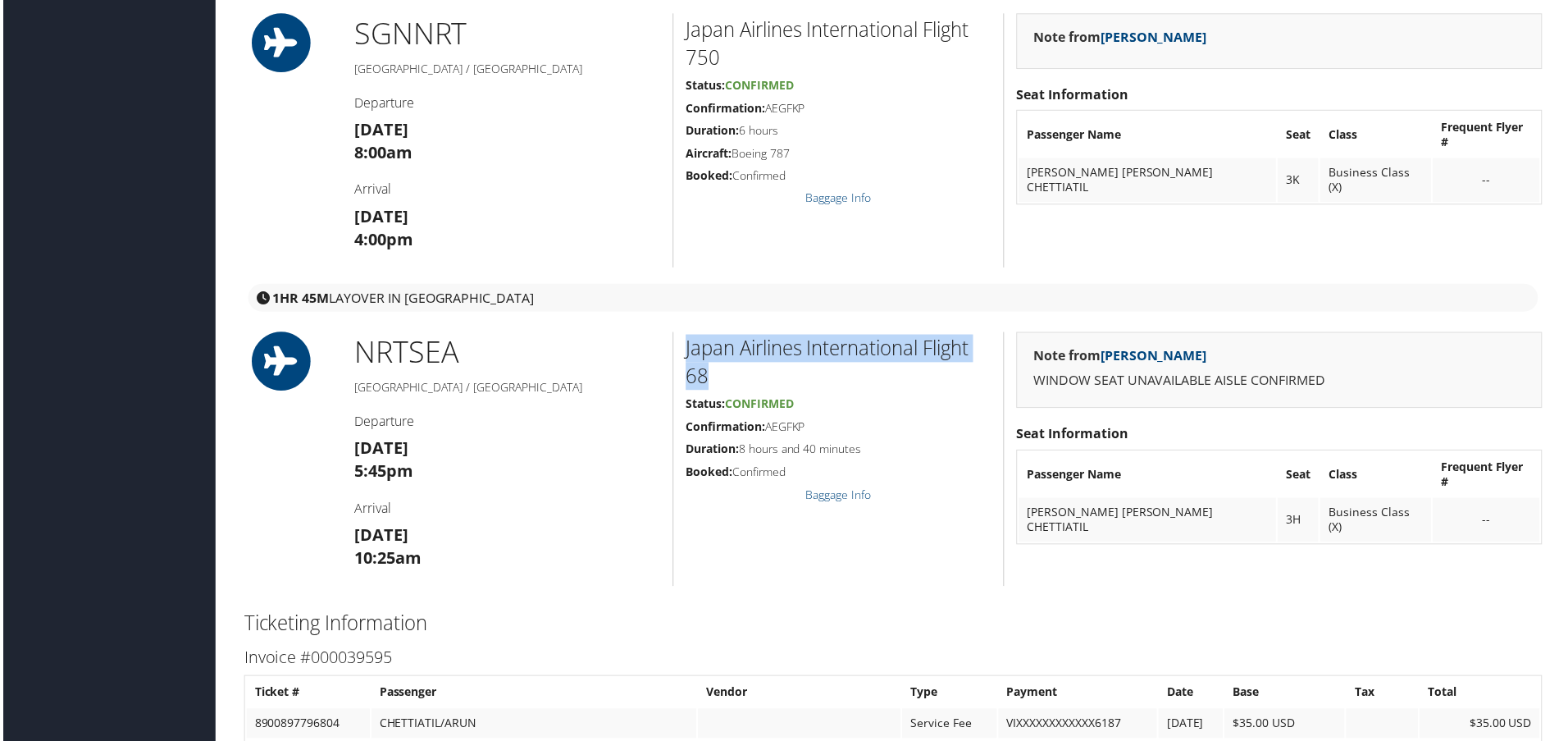
drag, startPoint x: 718, startPoint y: 383, endPoint x: 679, endPoint y: 345, distance: 54.5
click at [679, 345] on div "Japan Airlines International Flight 68 Status: Confirmed Confirmation: AEGFKP D…" at bounding box center [839, 461] width 332 height 255
copy h2 "Japan Airlines International Flight 68"
